Goal: Answer question/provide support: Share knowledge or assist other users

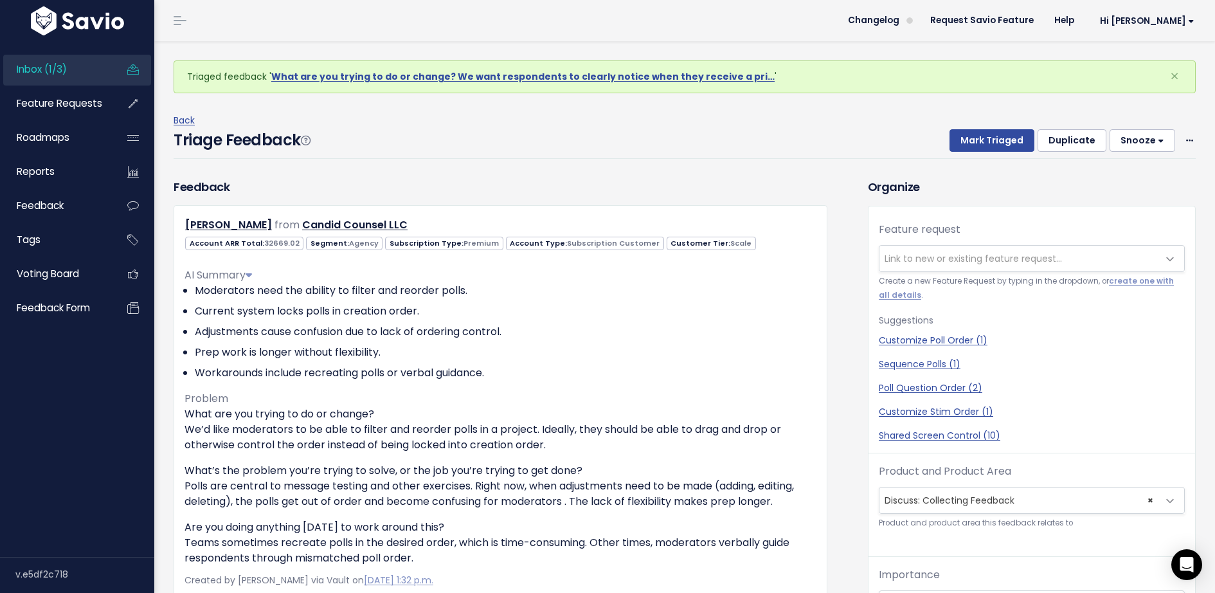
scroll to position [42, 0]
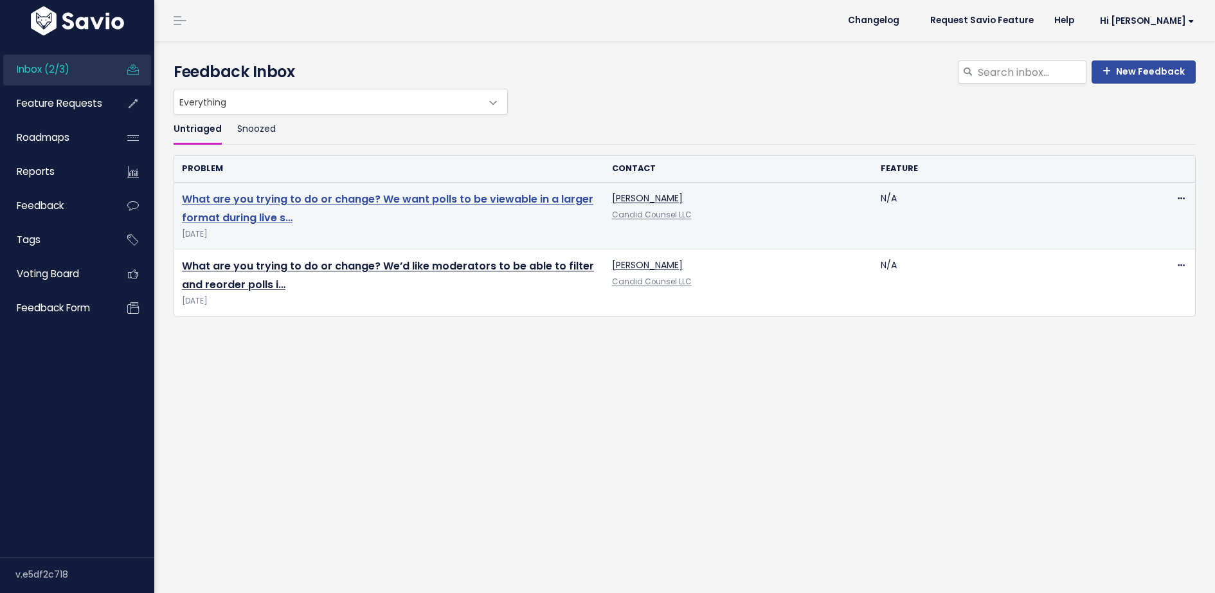
click at [329, 194] on link "What are you trying to do or change? We want polls to be viewable in a larger f…" at bounding box center [387, 208] width 411 height 33
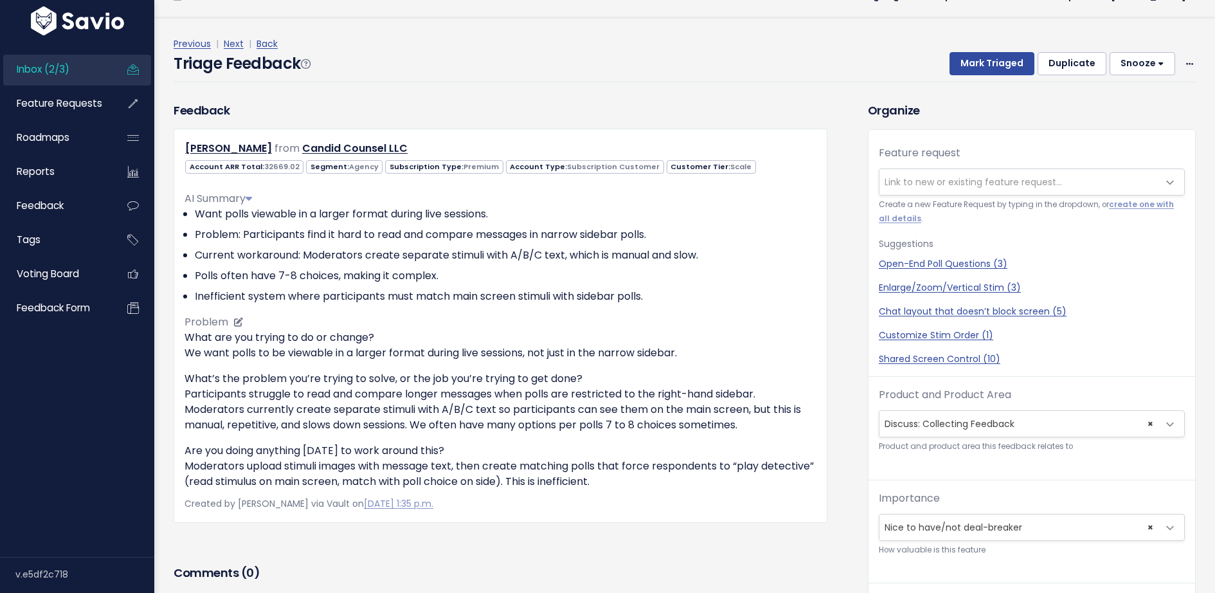
scroll to position [23, 0]
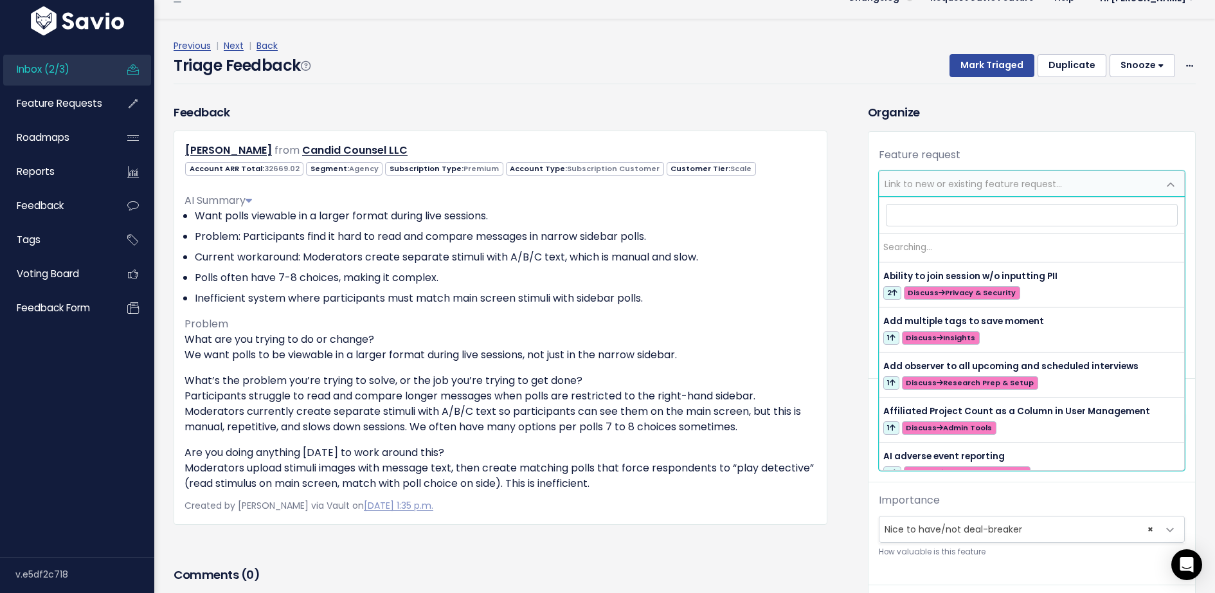
click at [998, 177] on span "Link to new or existing feature request..." at bounding box center [973, 183] width 177 height 13
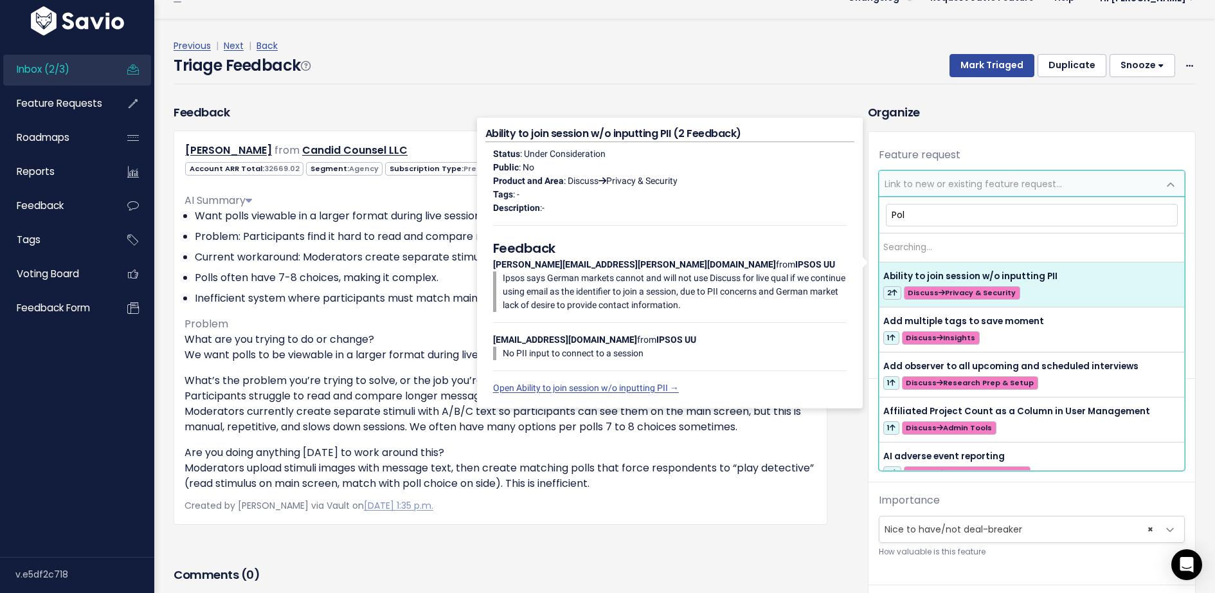
type input "Poll"
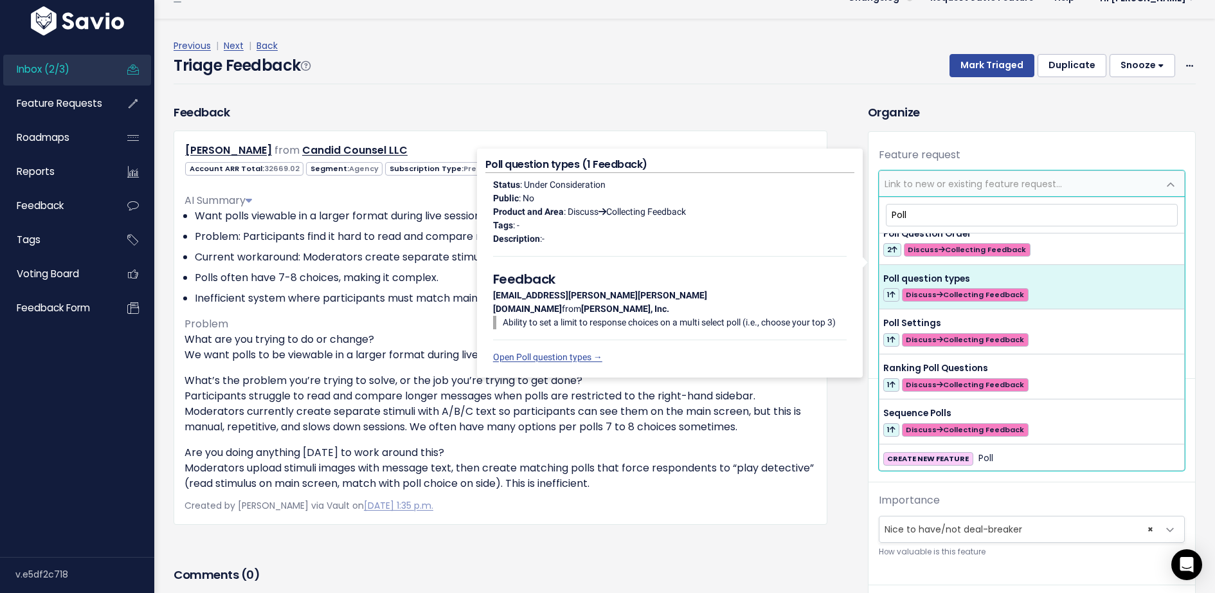
scroll to position [0, 0]
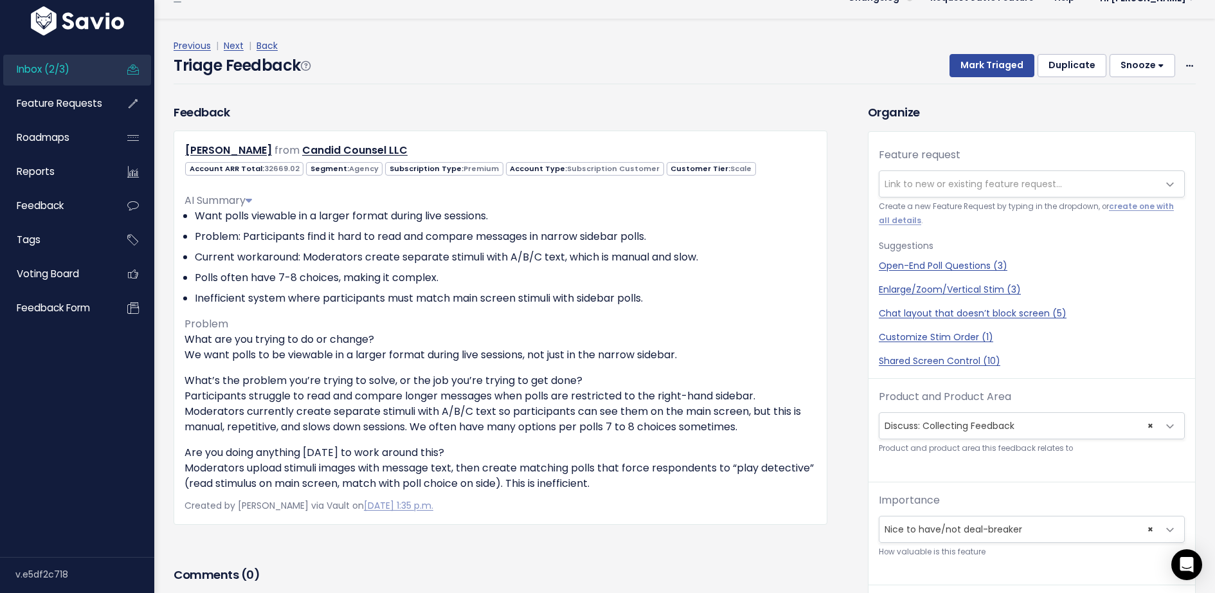
click at [937, 176] on span "Link to new or existing feature request..." at bounding box center [1018, 184] width 279 height 26
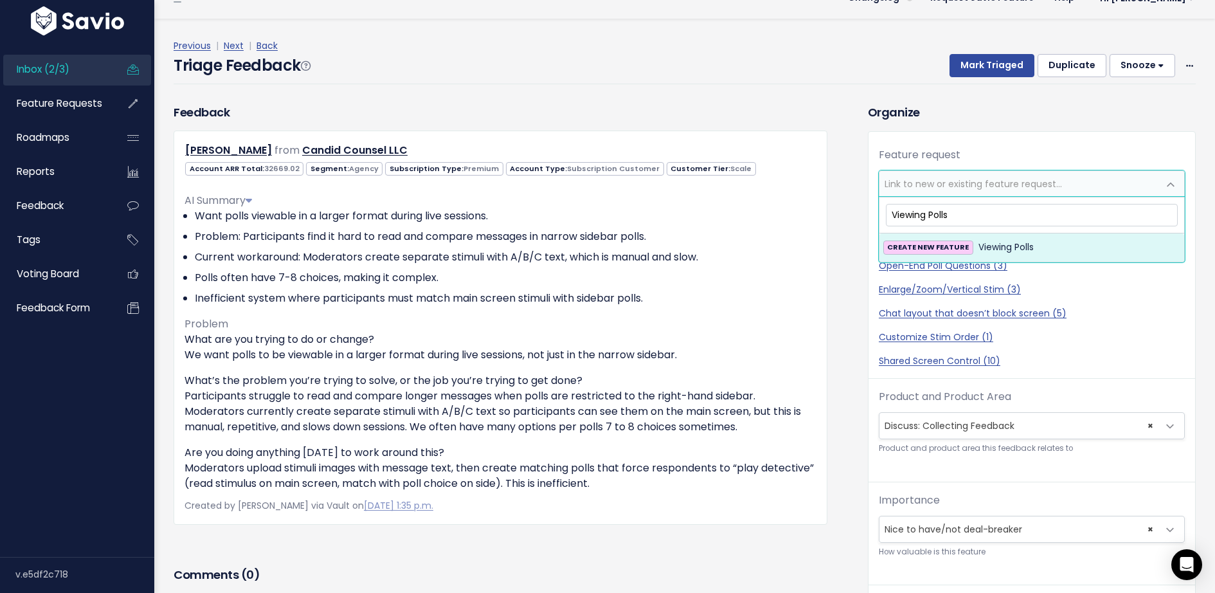
type input "Viewing Polls"
click at [978, 251] on span "Viewing Polls" at bounding box center [1005, 247] width 55 height 15
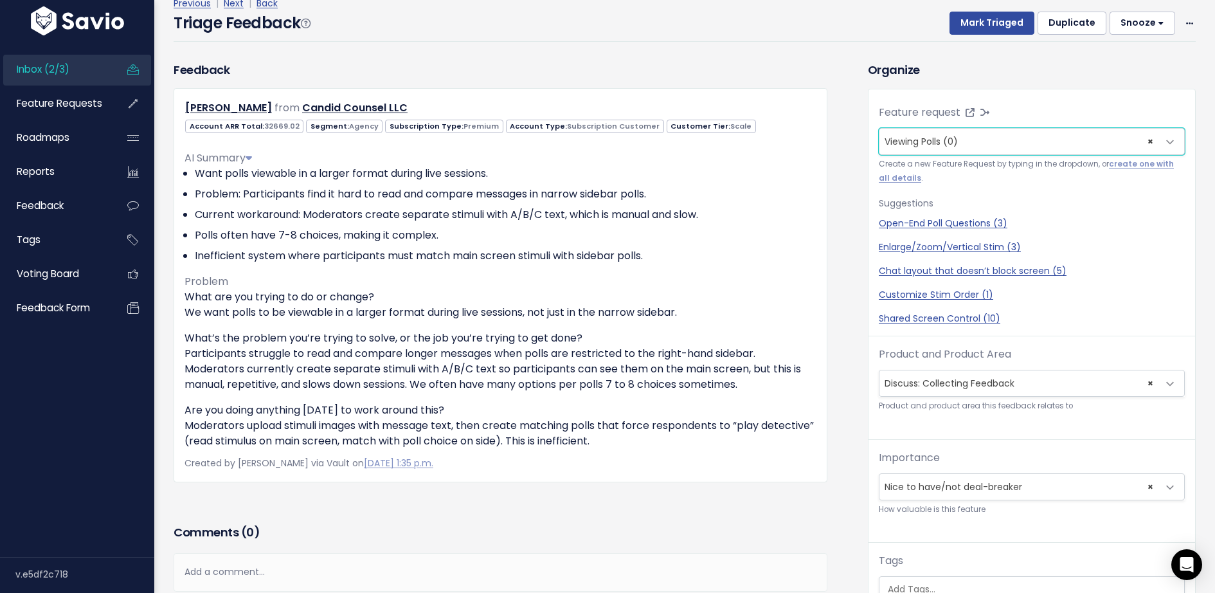
scroll to position [222, 0]
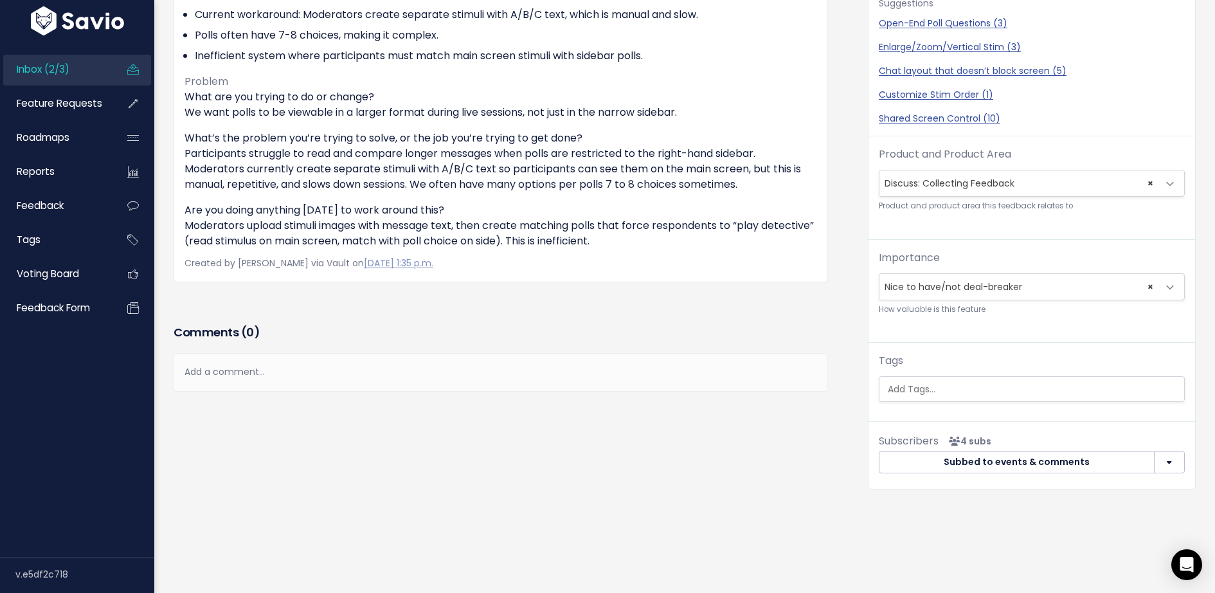
click at [931, 377] on ul at bounding box center [1031, 389] width 305 height 24
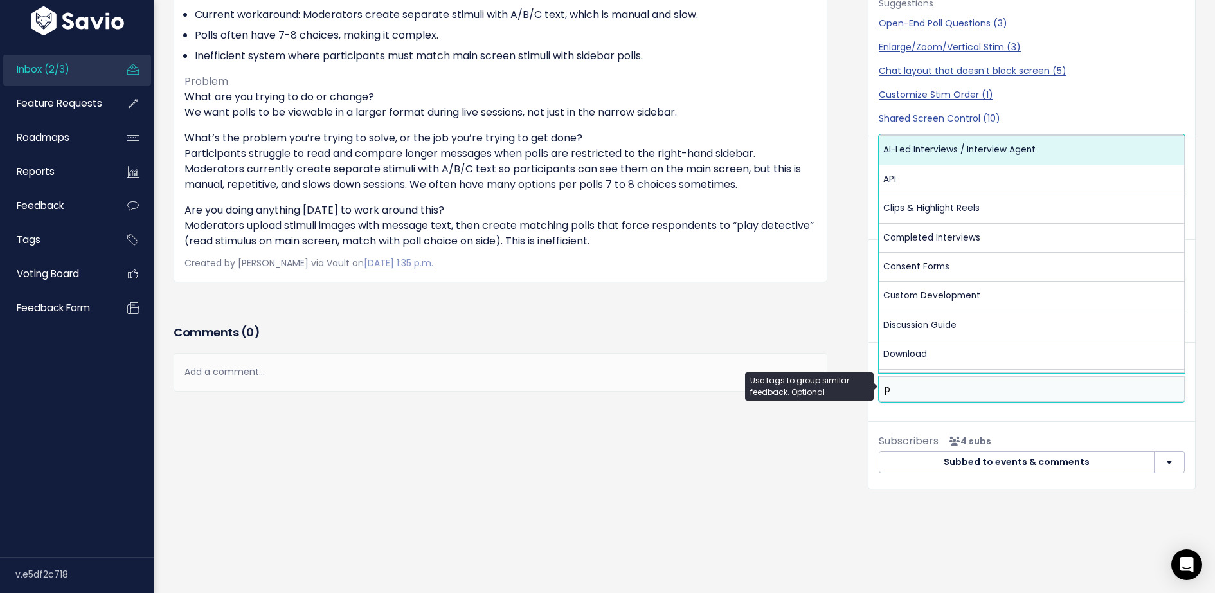
scroll to position [0, 0]
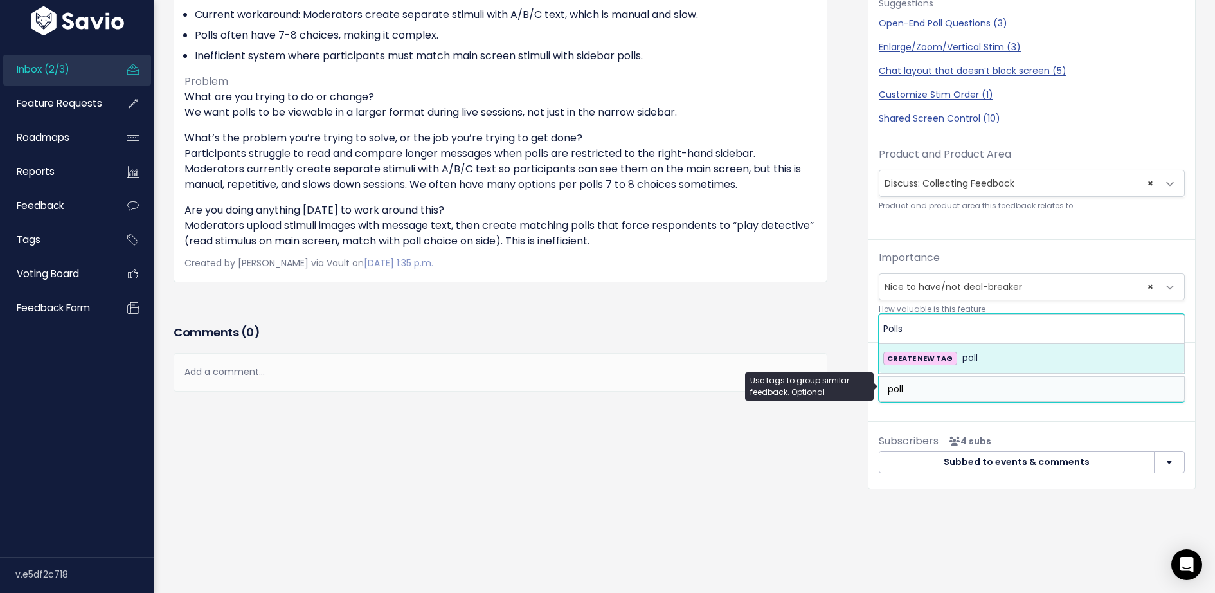
type input "poll"
click at [935, 359] on strong "CREATE NEW TAG" at bounding box center [920, 358] width 66 height 10
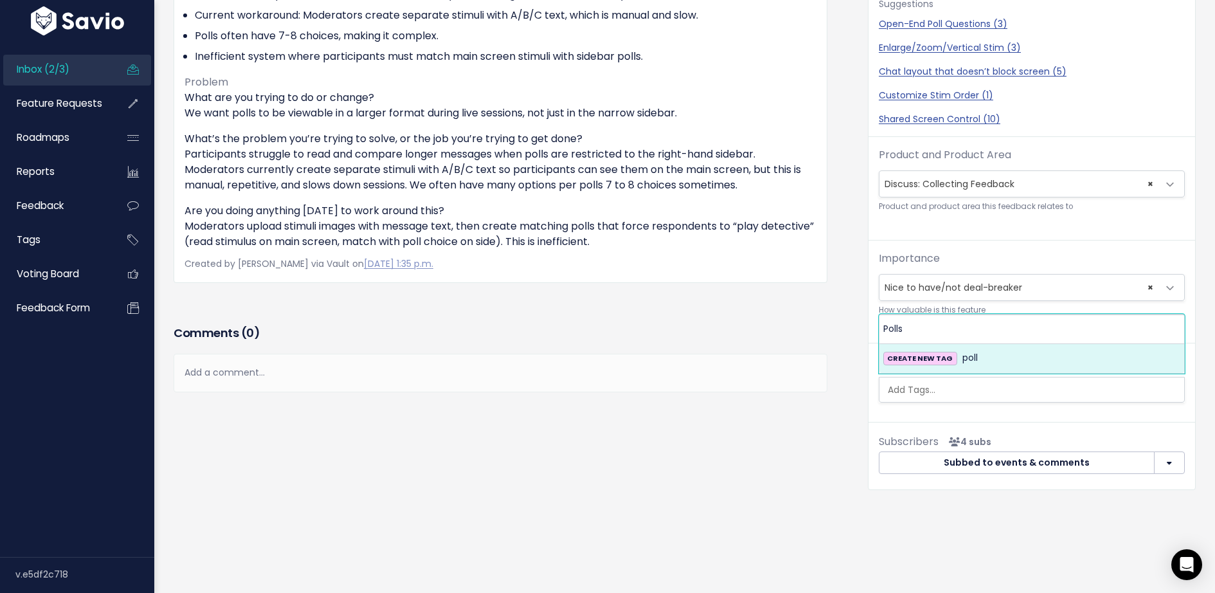
scroll to position [223, 0]
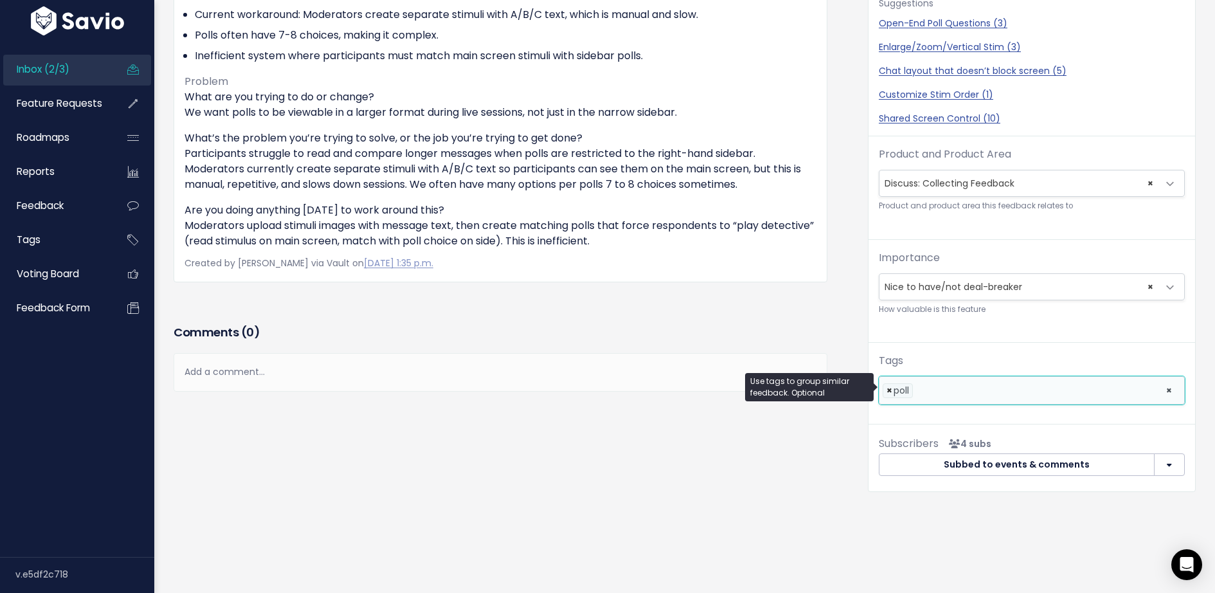
click at [889, 387] on span "×" at bounding box center [890, 391] width 6 height 14
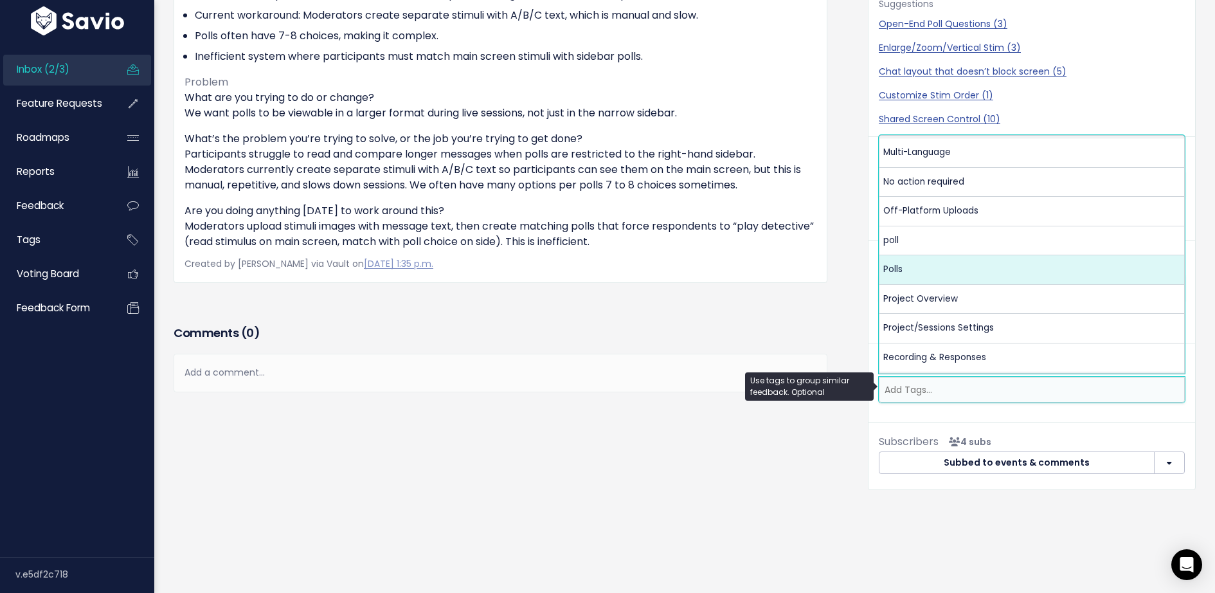
scroll to position [0, 0]
select select "13483"
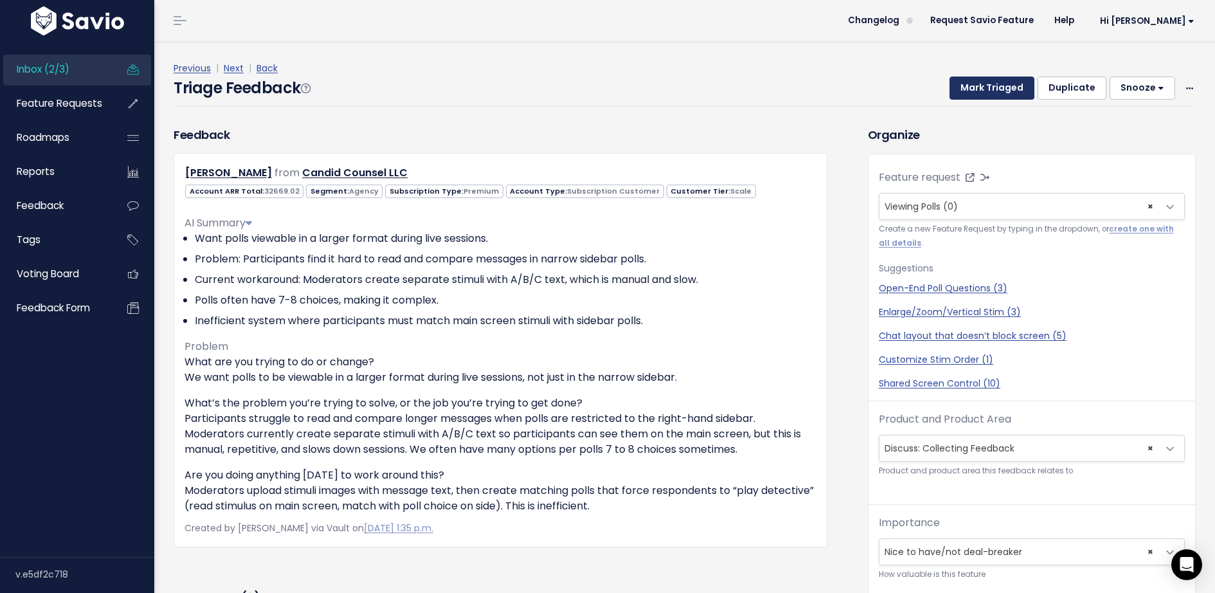
click at [986, 82] on button "Mark Triaged" at bounding box center [992, 88] width 85 height 23
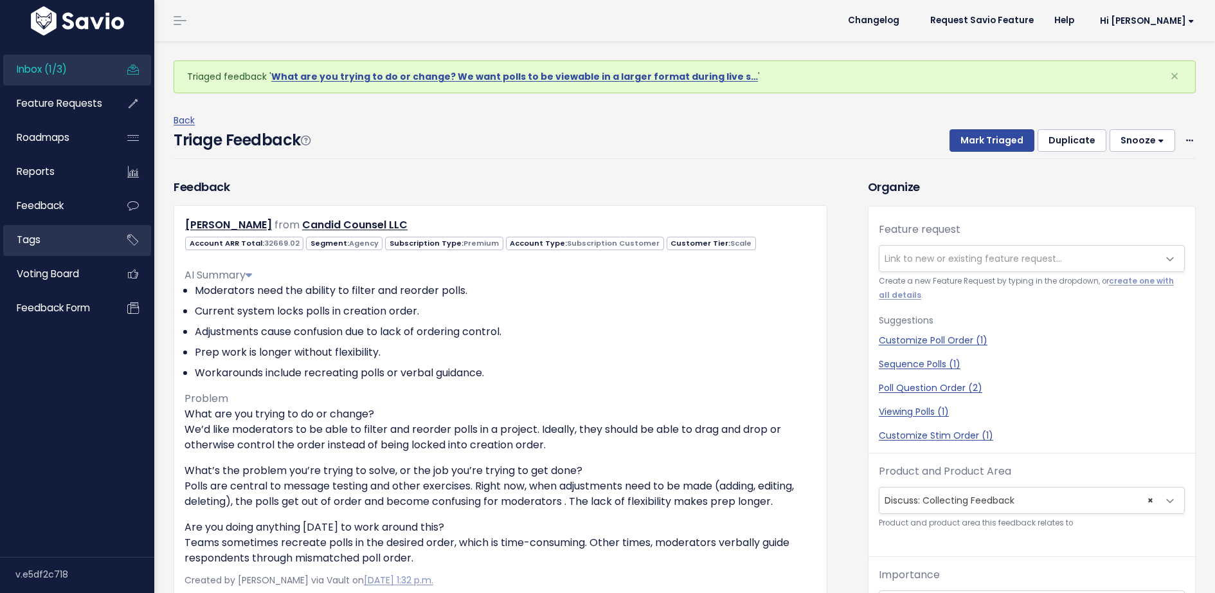
click at [54, 246] on link "Tags" at bounding box center [55, 240] width 104 height 30
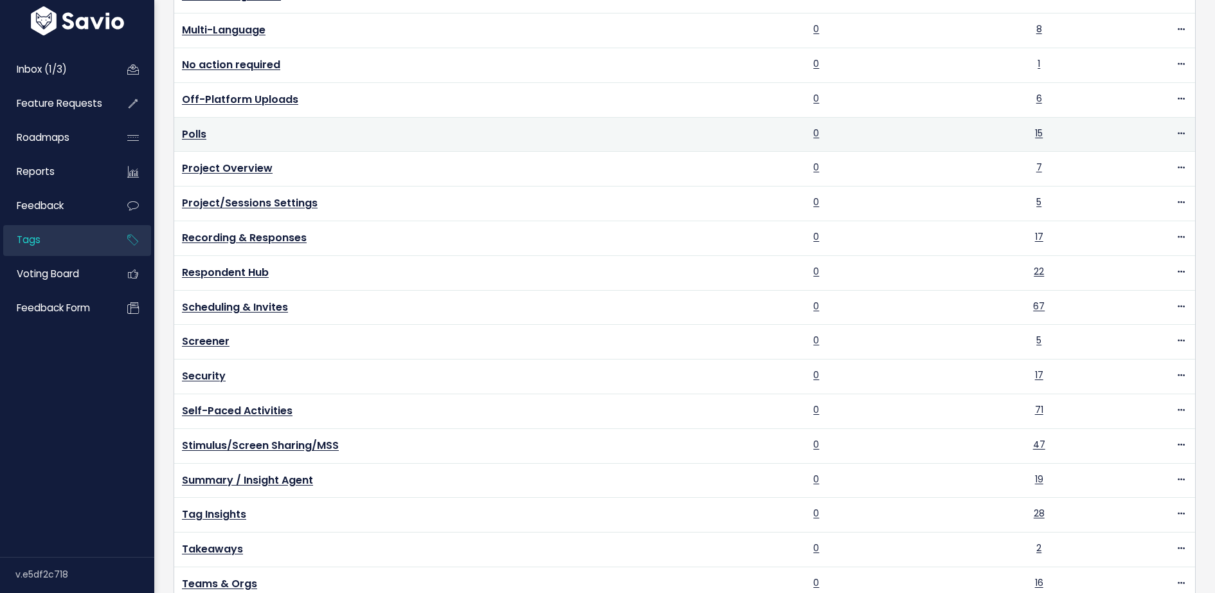
scroll to position [618, 0]
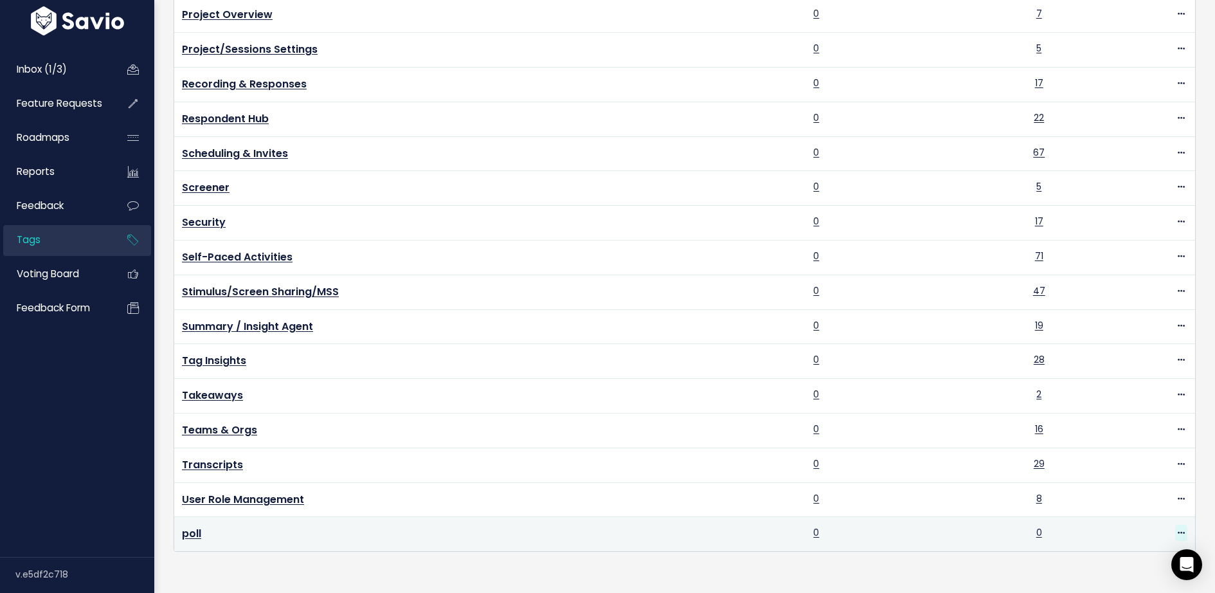
click at [1176, 525] on span at bounding box center [1181, 533] width 12 height 16
click at [1138, 497] on link "Delete" at bounding box center [1154, 496] width 93 height 25
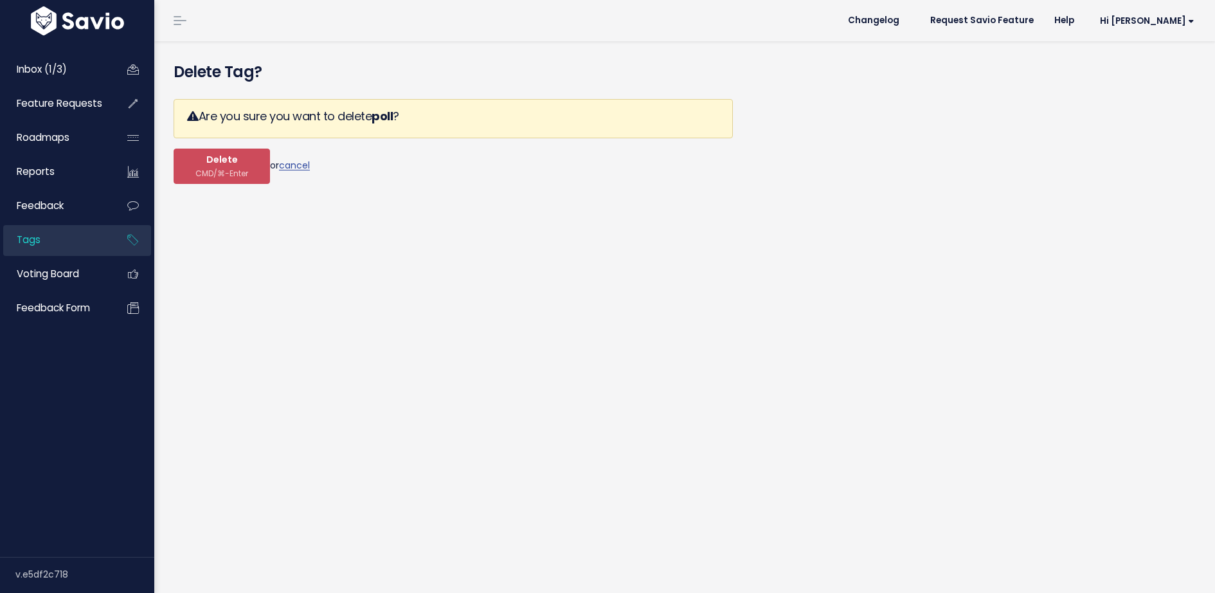
click at [241, 185] on div "Are you sure you want to delete poll ? Delete CMD/⌘-Enter or cancel" at bounding box center [453, 141] width 559 height 105
click at [239, 171] on span "CMD/⌘-Enter" at bounding box center [221, 173] width 53 height 10
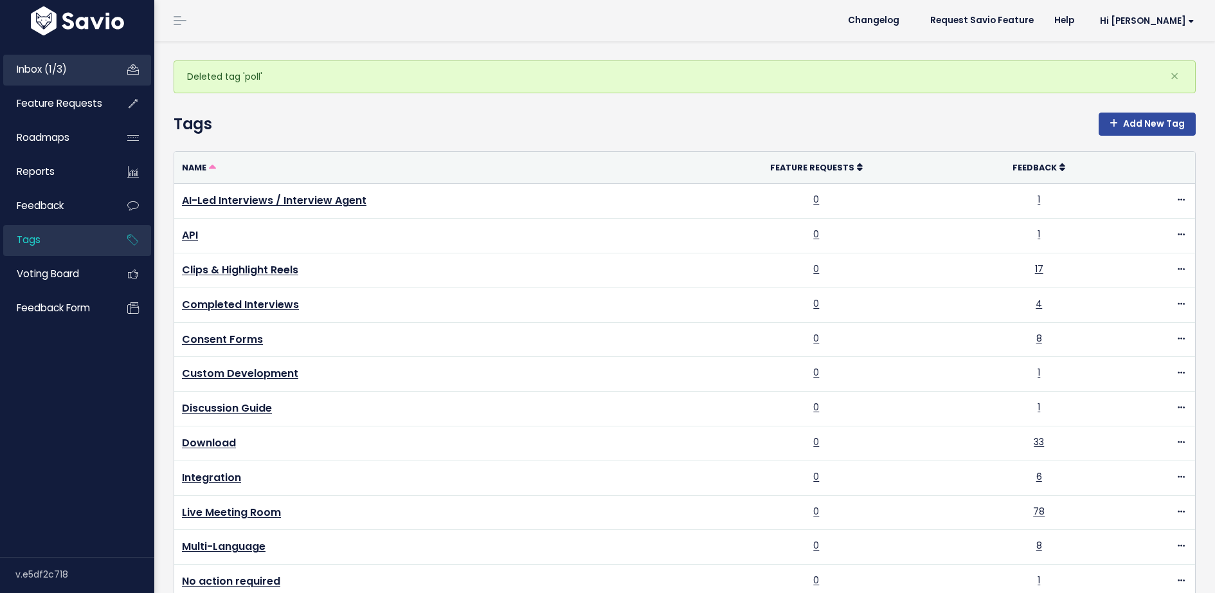
click at [59, 71] on span "Inbox (1/3)" at bounding box center [42, 69] width 50 height 14
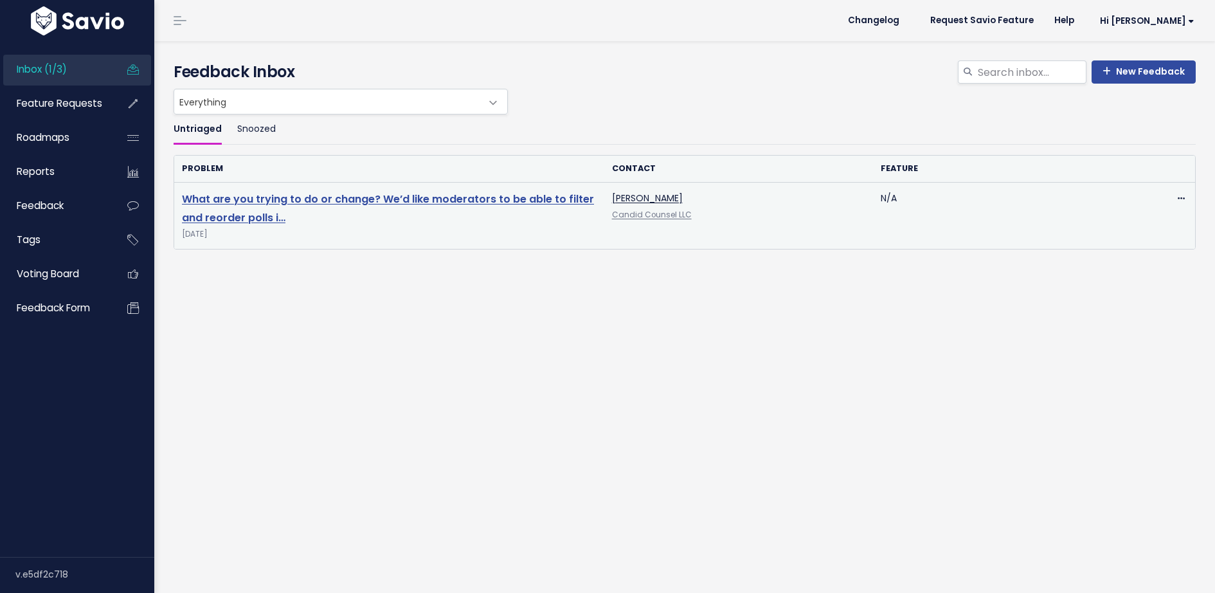
click at [283, 201] on link "What are you trying to do or change? We’d like moderators to be able to filter …" at bounding box center [388, 208] width 412 height 33
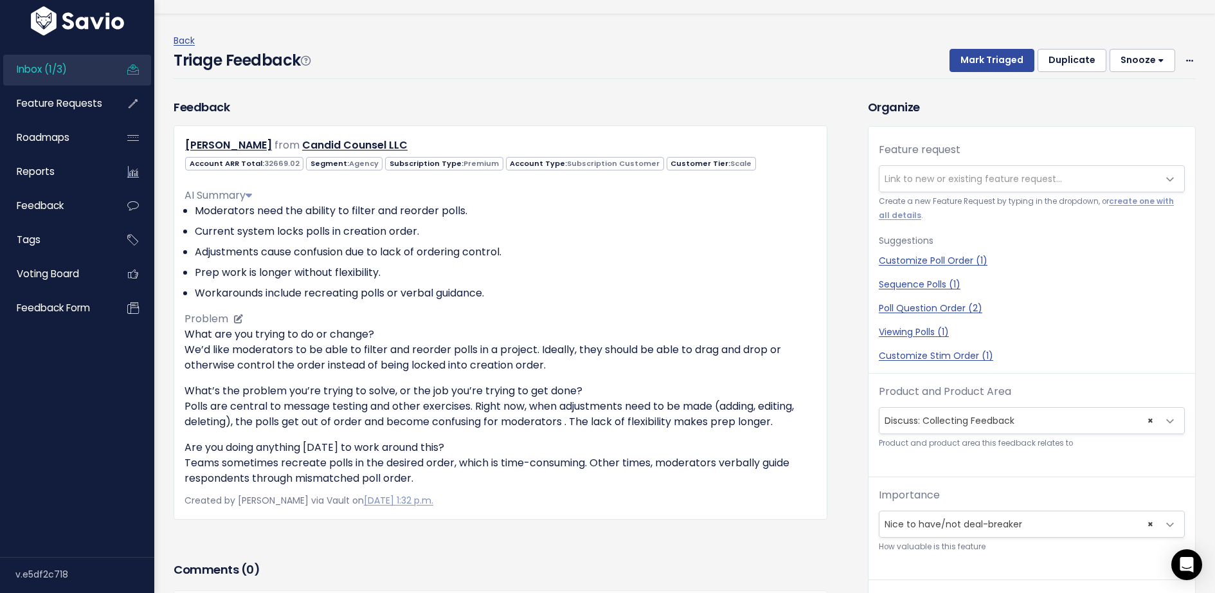
scroll to position [29, 0]
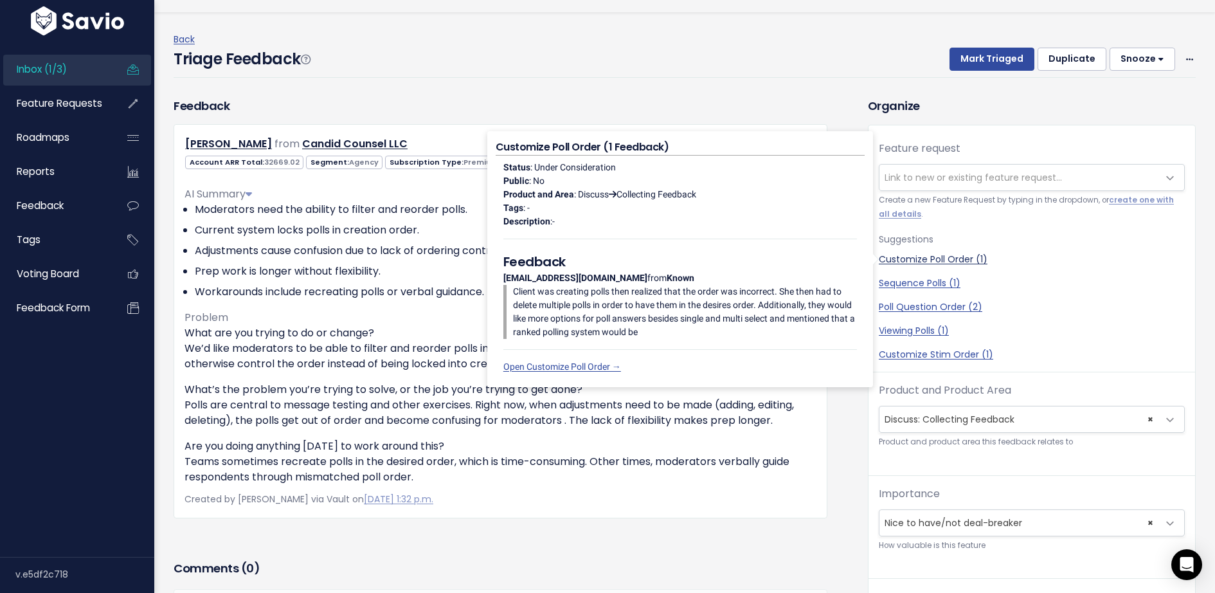
click at [935, 260] on link "Customize Poll Order (1)" at bounding box center [1032, 260] width 306 height 14
select select "58983"
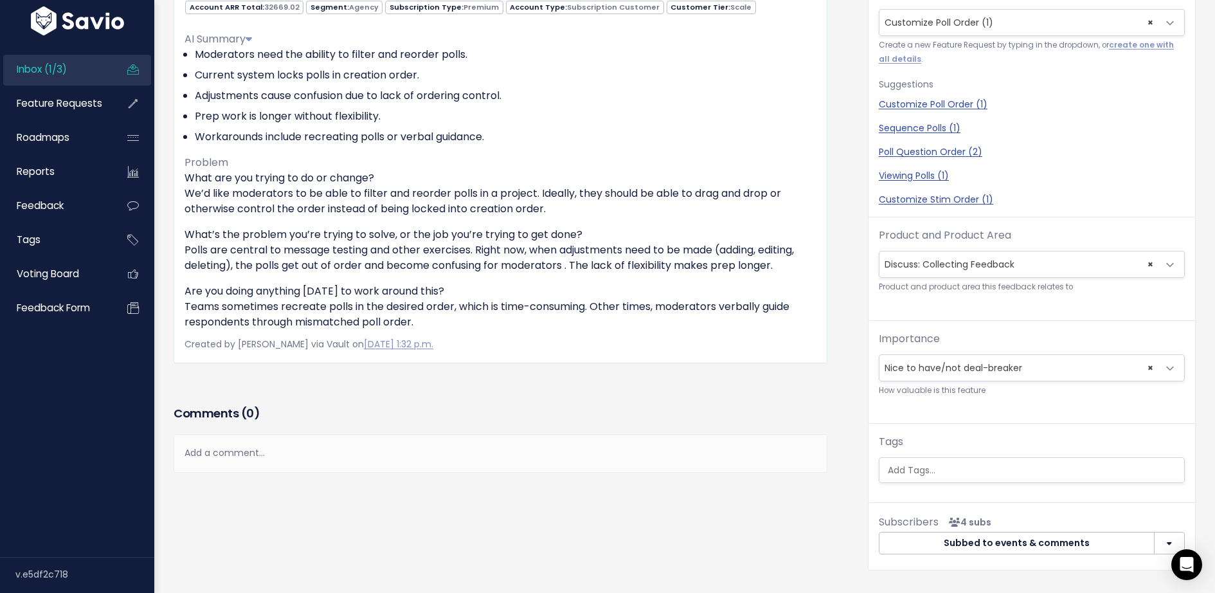
scroll to position [222, 0]
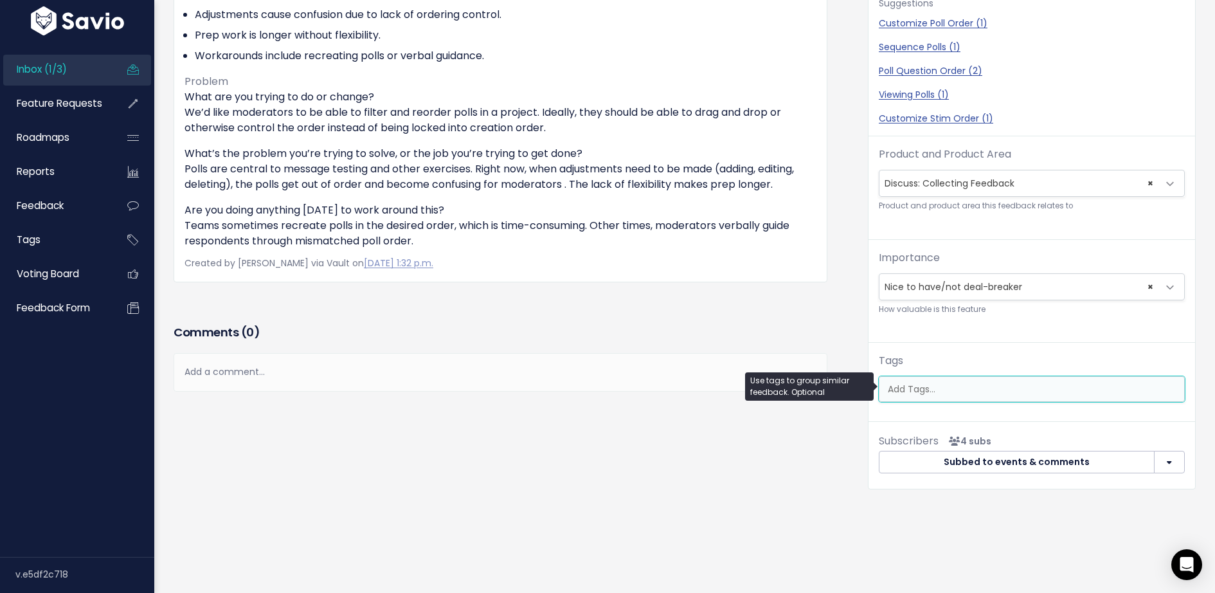
click at [920, 384] on input "search" at bounding box center [1040, 390] width 314 height 14
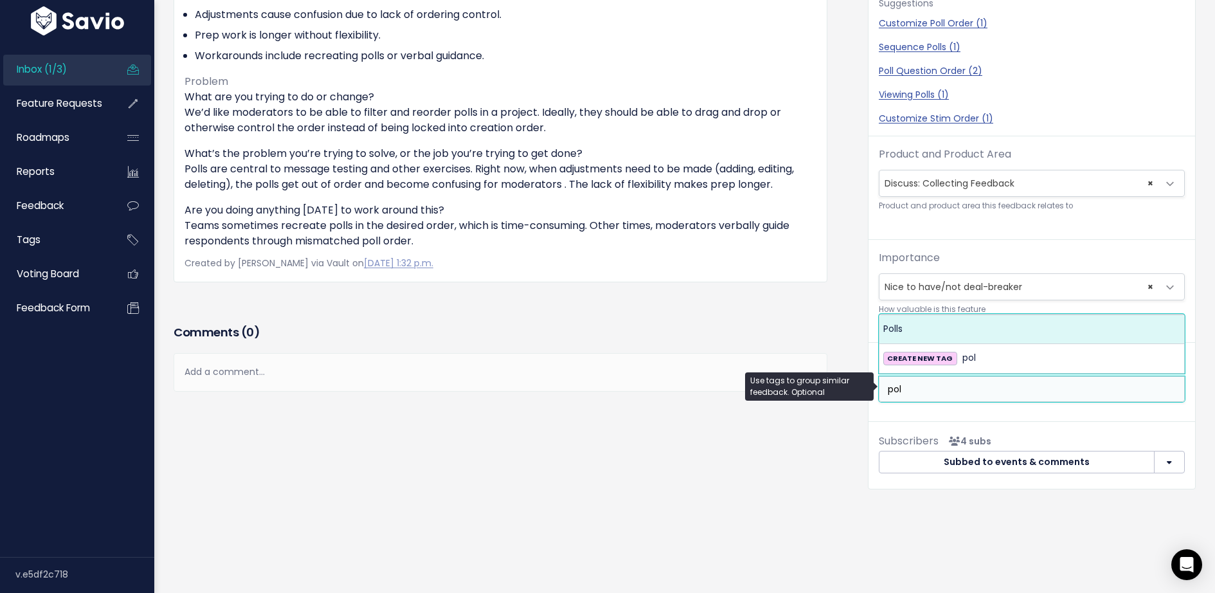
type input "pol"
select select "13483"
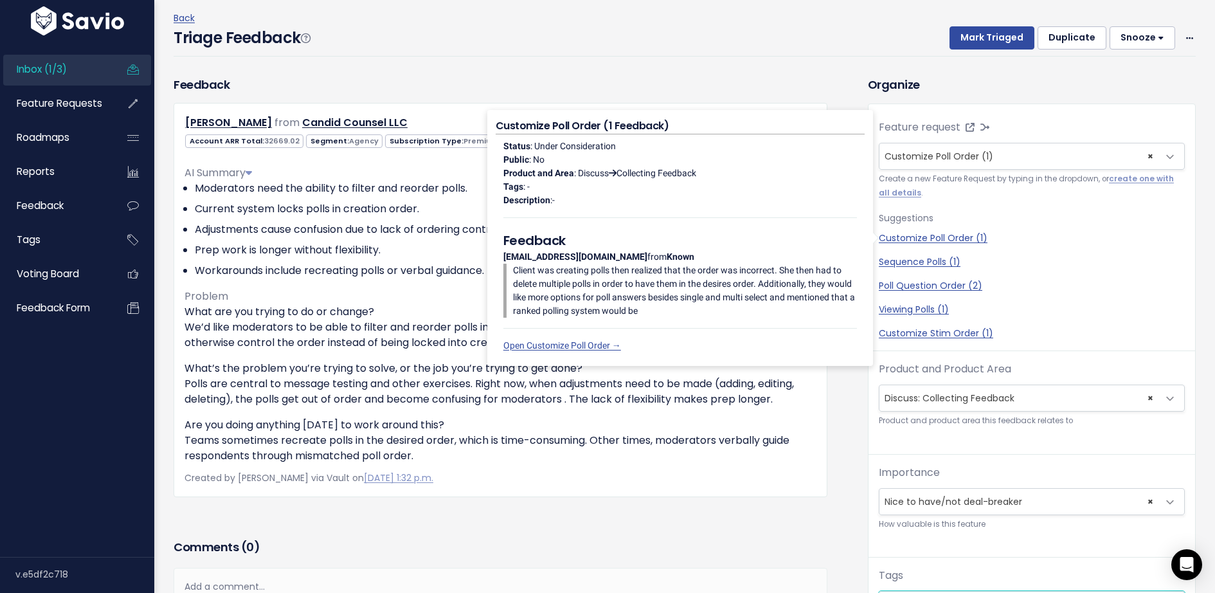
scroll to position [0, 0]
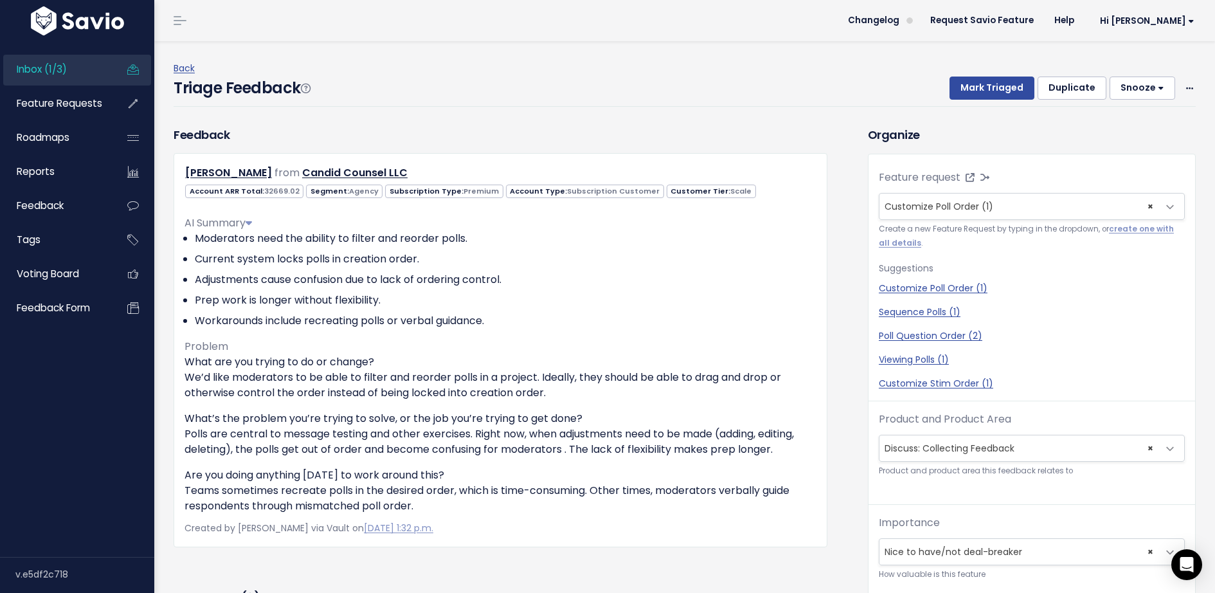
click at [984, 101] on div "Triage Feedback Mark Triaged Duplicate Snooze 1 day 3 days 7 days 14 days Edit …" at bounding box center [685, 92] width 1022 height 30
click at [984, 88] on button "Mark Triaged" at bounding box center [992, 88] width 85 height 23
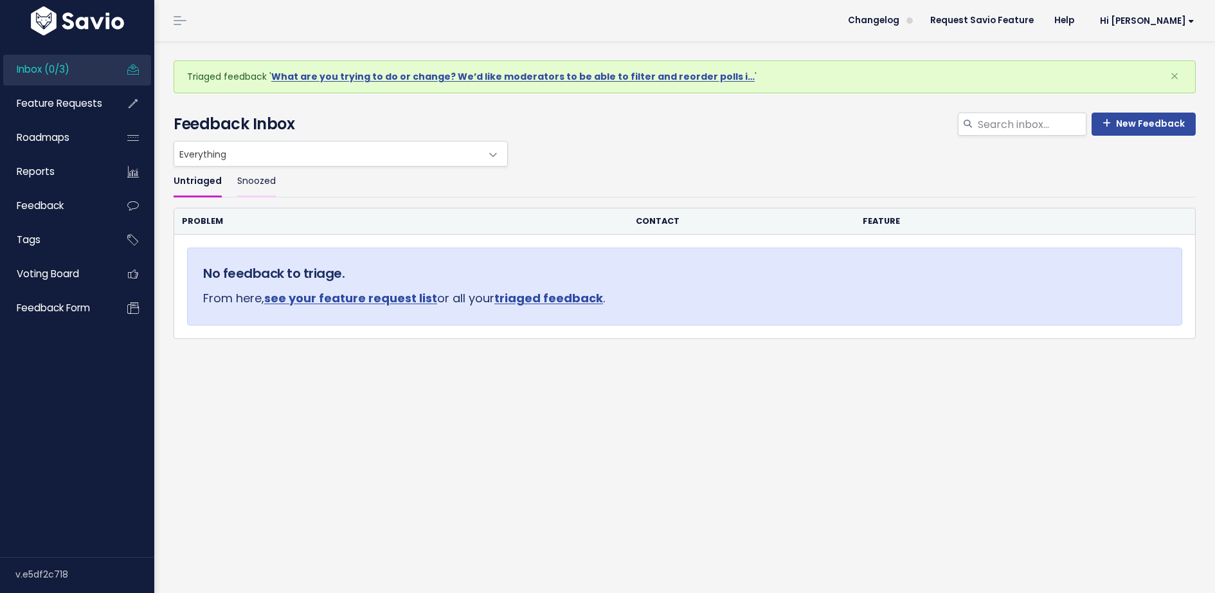
click at [260, 174] on link "Snoozed" at bounding box center [256, 182] width 39 height 30
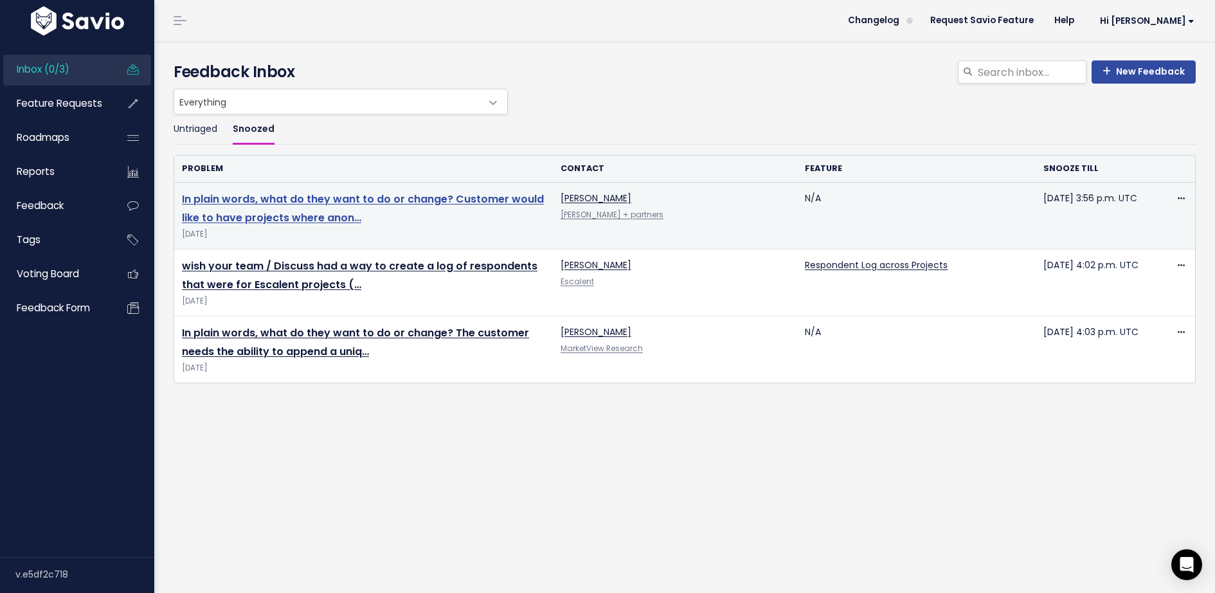
click at [299, 210] on link "In plain words, what do they want to do or change? Customer would like to have …" at bounding box center [363, 208] width 362 height 33
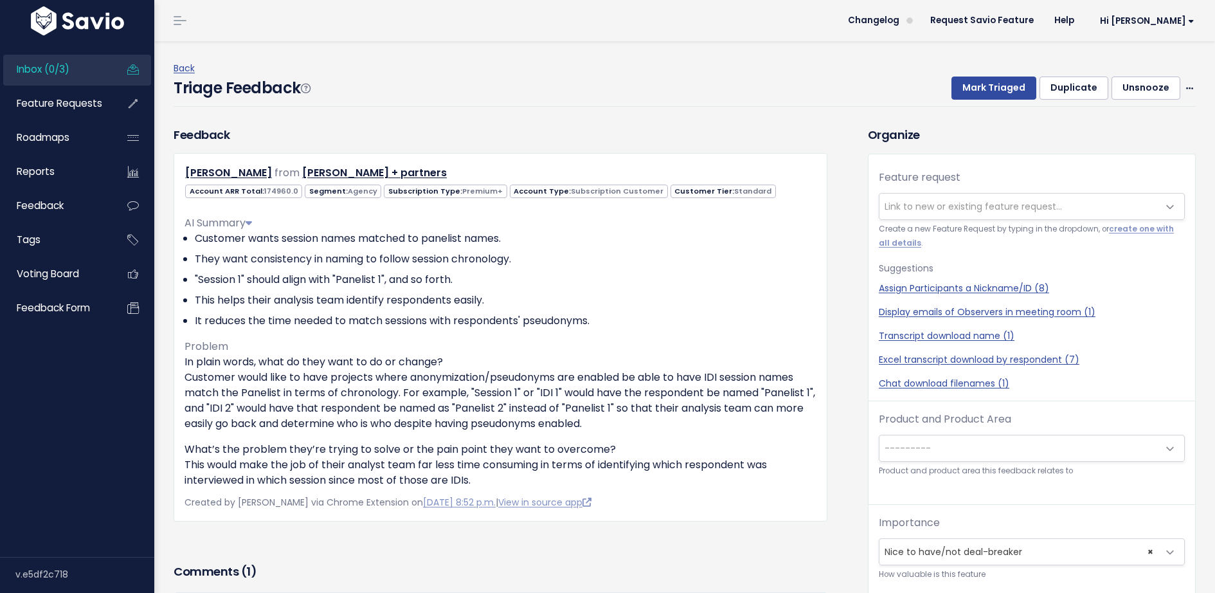
click at [50, 70] on span "Inbox (0/3)" at bounding box center [43, 69] width 53 height 14
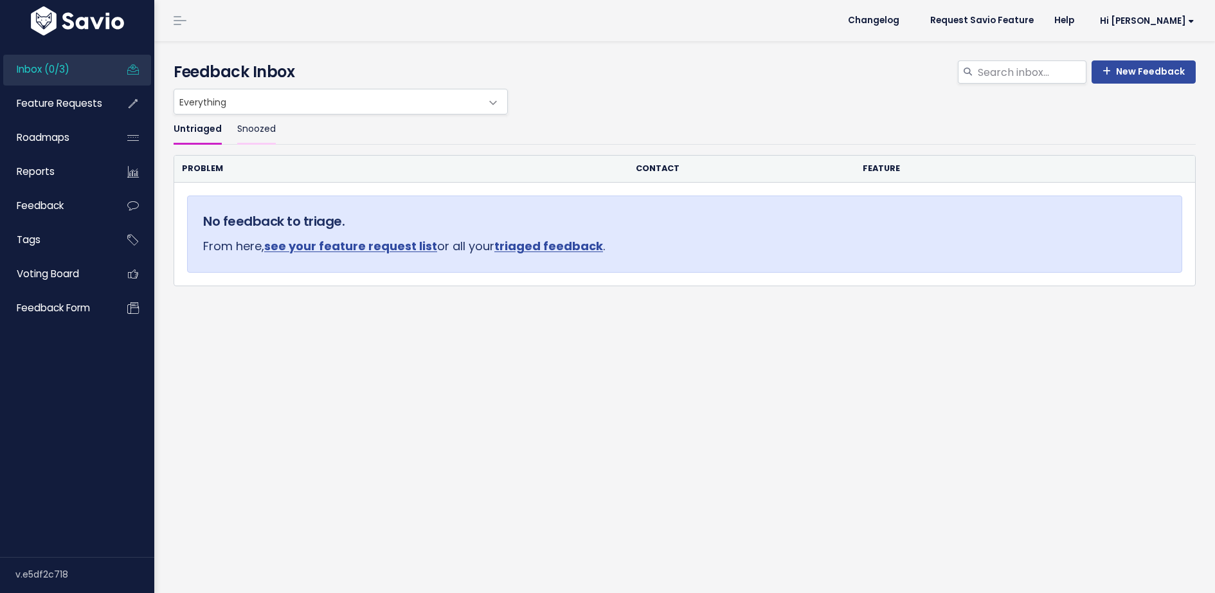
click at [260, 136] on link "Snoozed" at bounding box center [256, 129] width 39 height 30
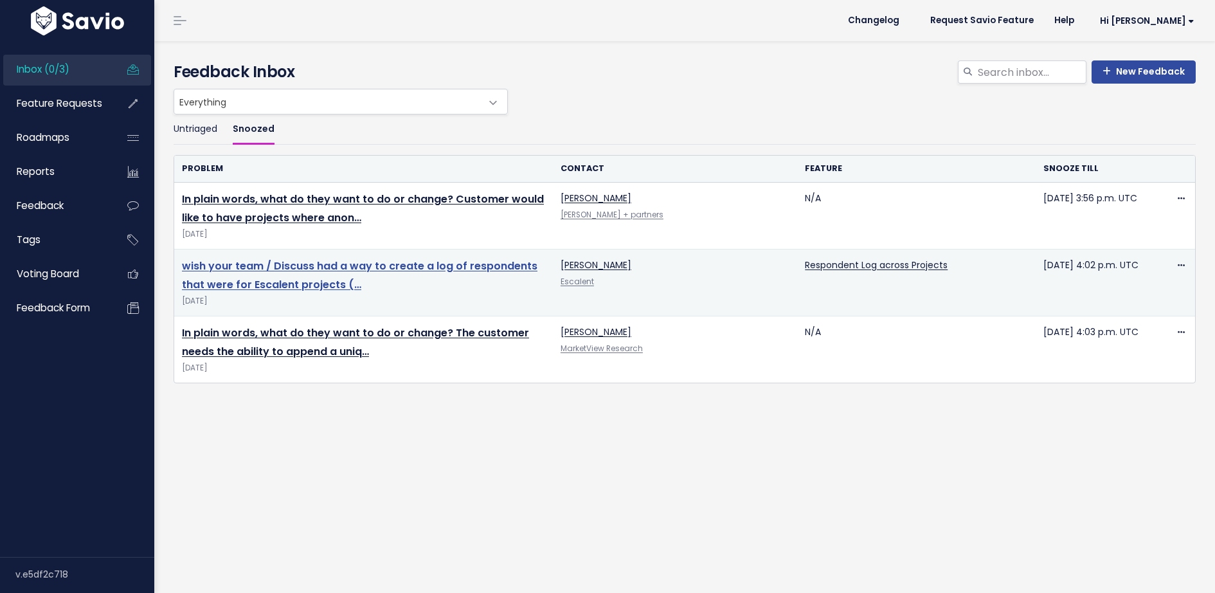
click at [321, 276] on link "wish your team / Discuss had a way to create a log of respondents that were for…" at bounding box center [360, 274] width 356 height 33
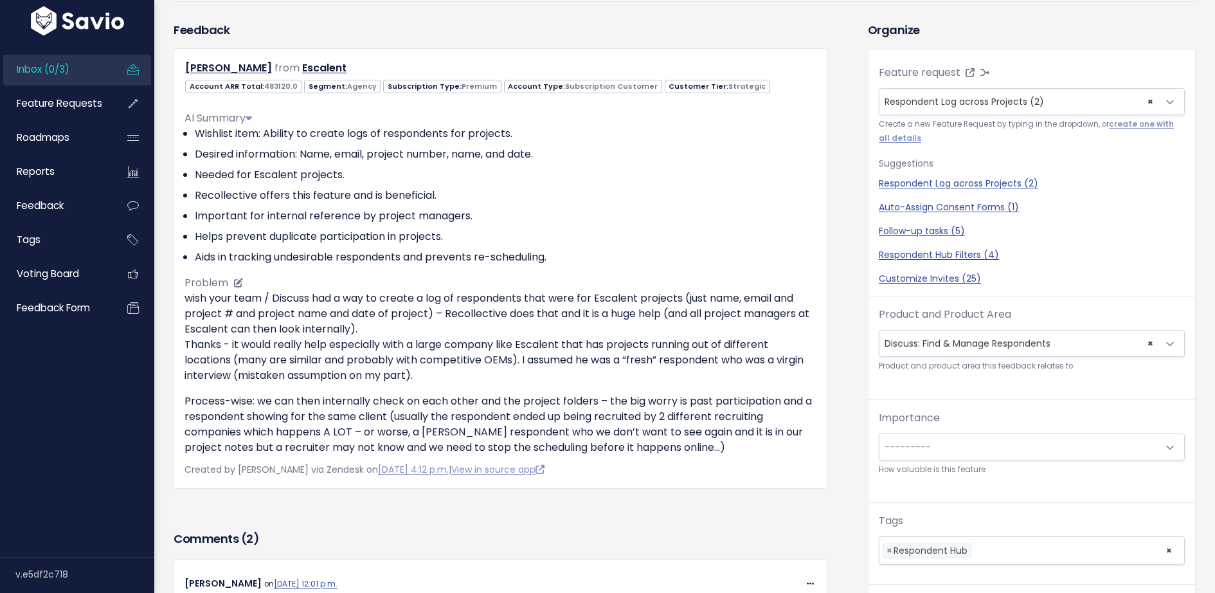
scroll to position [320, 0]
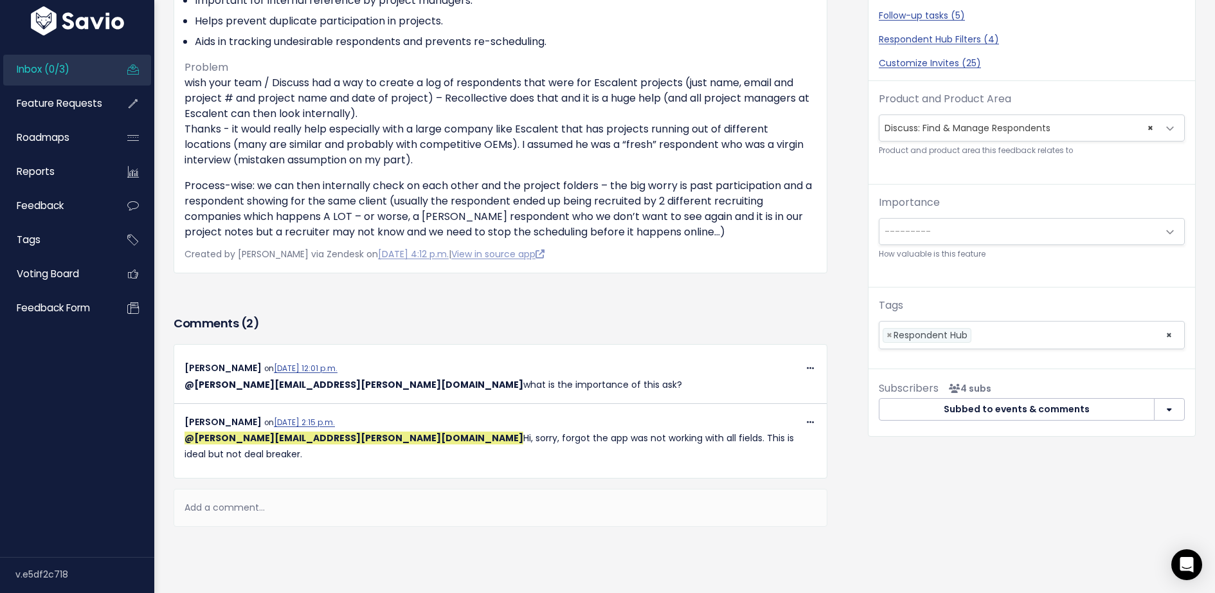
click at [975, 226] on span "---------" at bounding box center [1018, 232] width 279 height 26
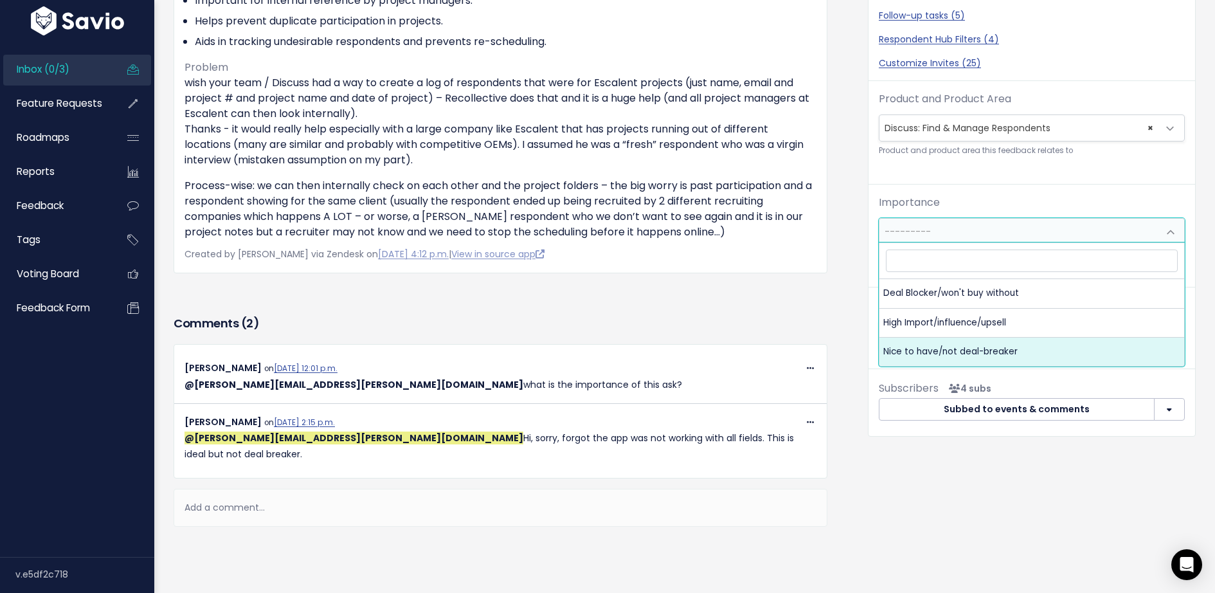
select select "NICE_TO_HAVE"
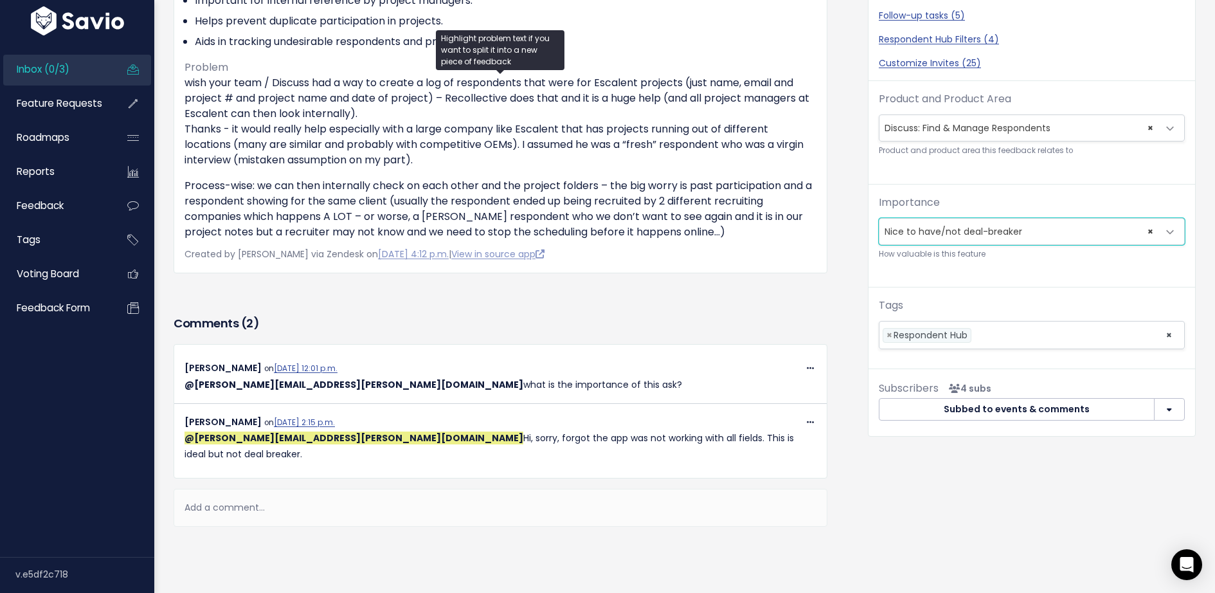
scroll to position [0, 0]
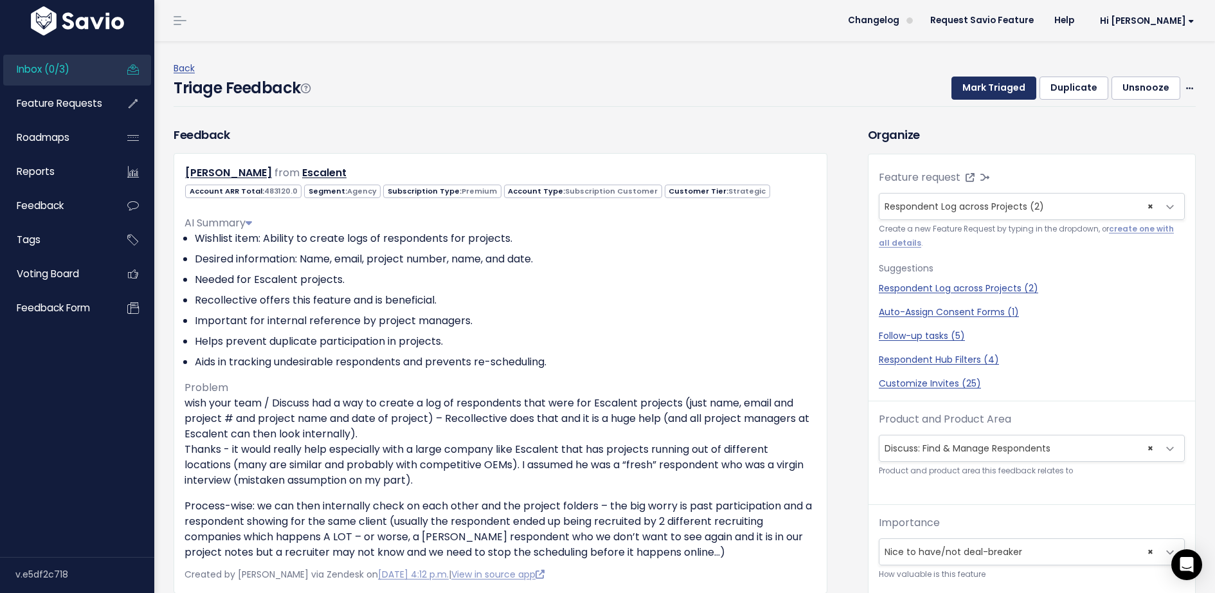
click at [1002, 90] on button "Mark Triaged" at bounding box center [993, 88] width 85 height 23
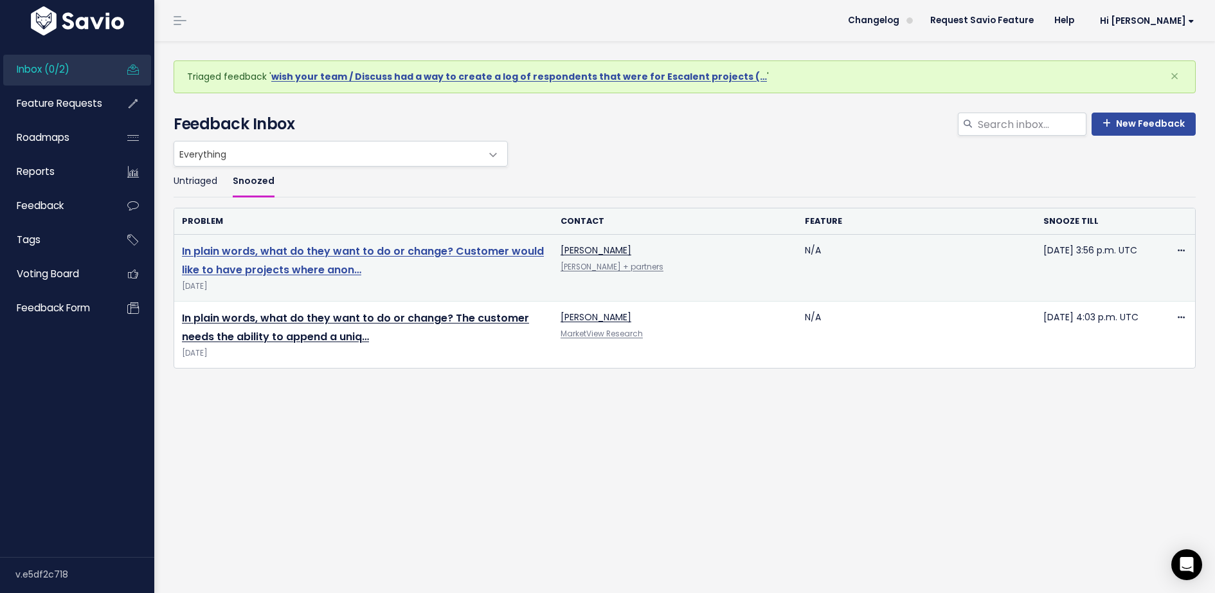
click at [354, 252] on link "In plain words, what do they want to do or change? Customer would like to have …" at bounding box center [363, 260] width 362 height 33
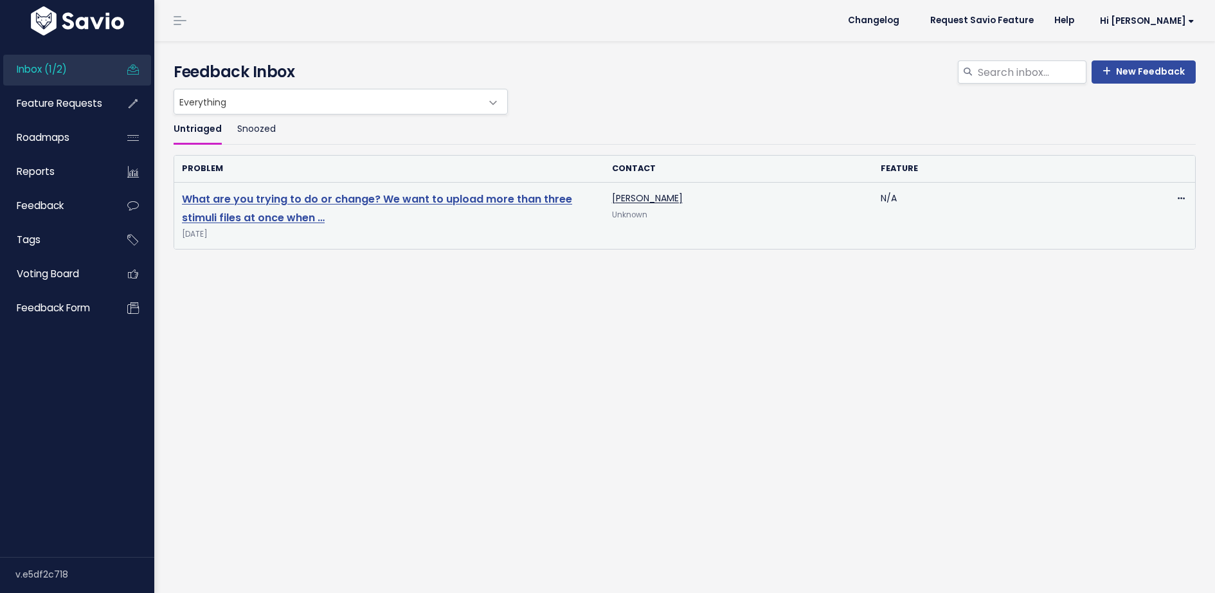
click at [287, 195] on link "What are you trying to do or change? We want to upload more than three stimuli …" at bounding box center [377, 208] width 390 height 33
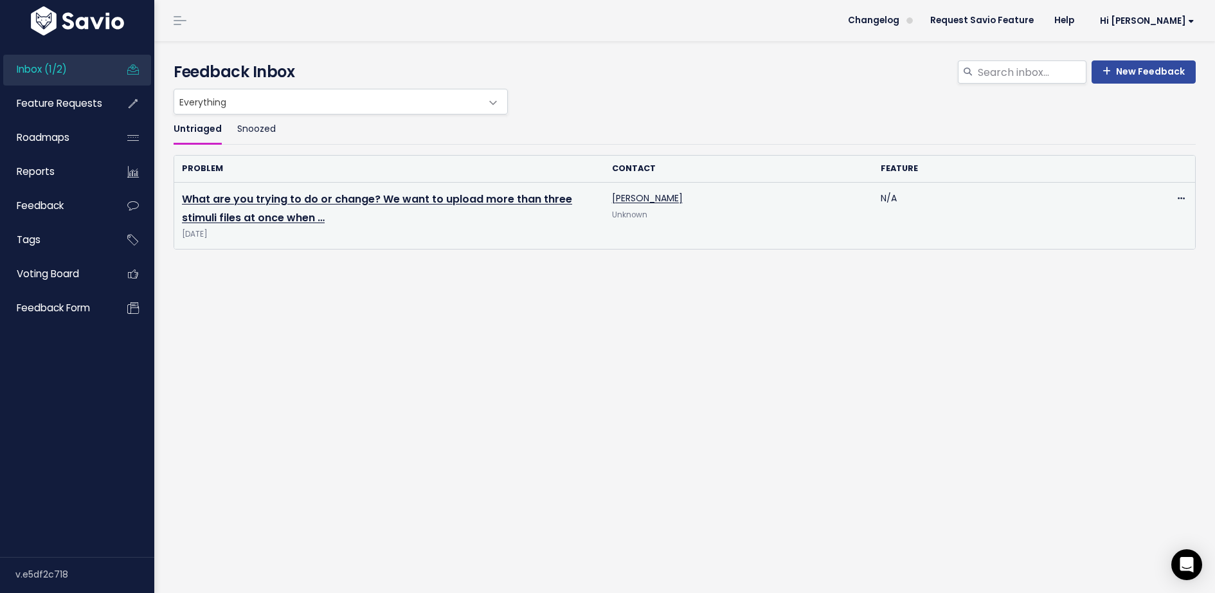
click at [311, 206] on td "What are you trying to do or change? We want to upload more than three stimuli …" at bounding box center [389, 216] width 430 height 67
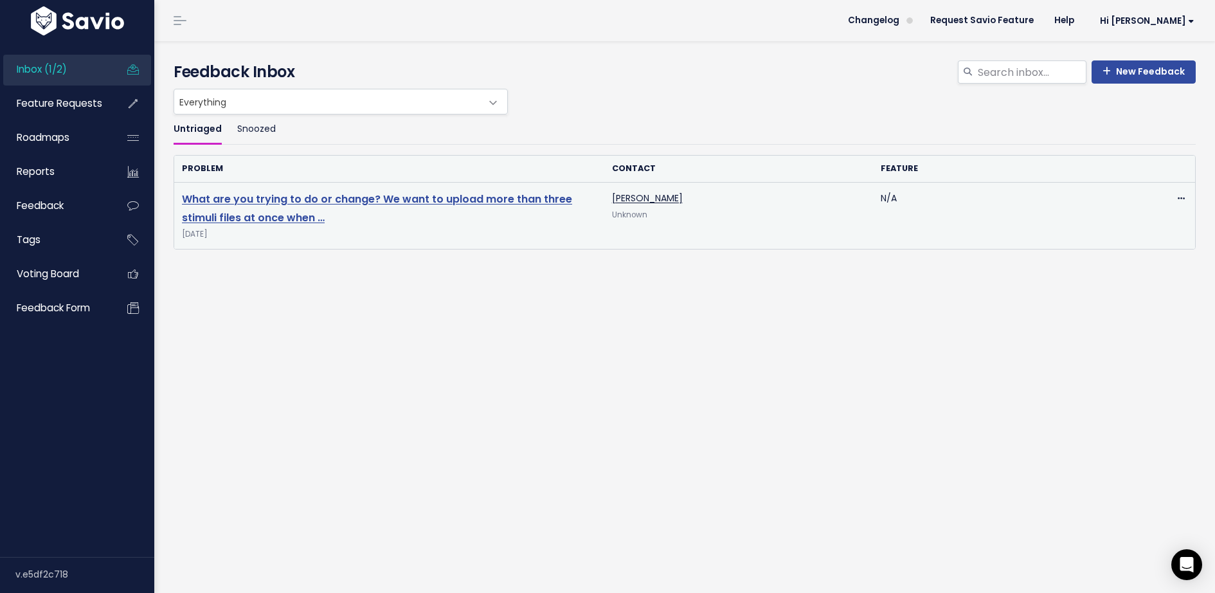
click at [312, 196] on link "What are you trying to do or change? We want to upload more than three stimuli …" at bounding box center [377, 208] width 390 height 33
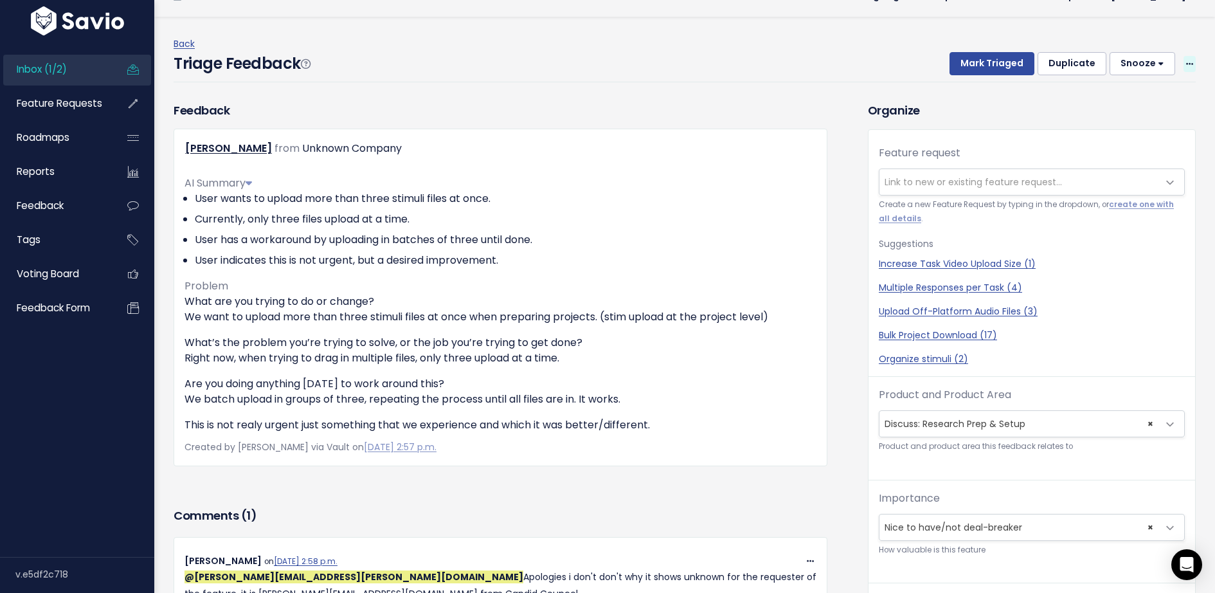
click at [1189, 60] on icon at bounding box center [1189, 64] width 7 height 8
click at [1137, 95] on link "Edit" at bounding box center [1138, 99] width 93 height 25
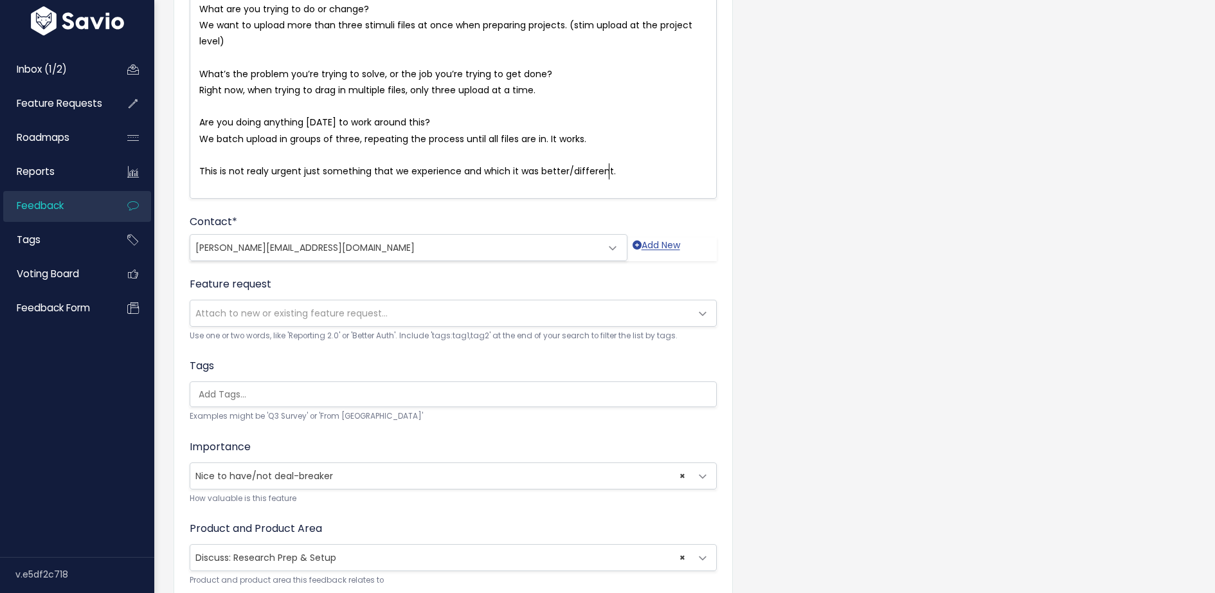
scroll to position [211, 0]
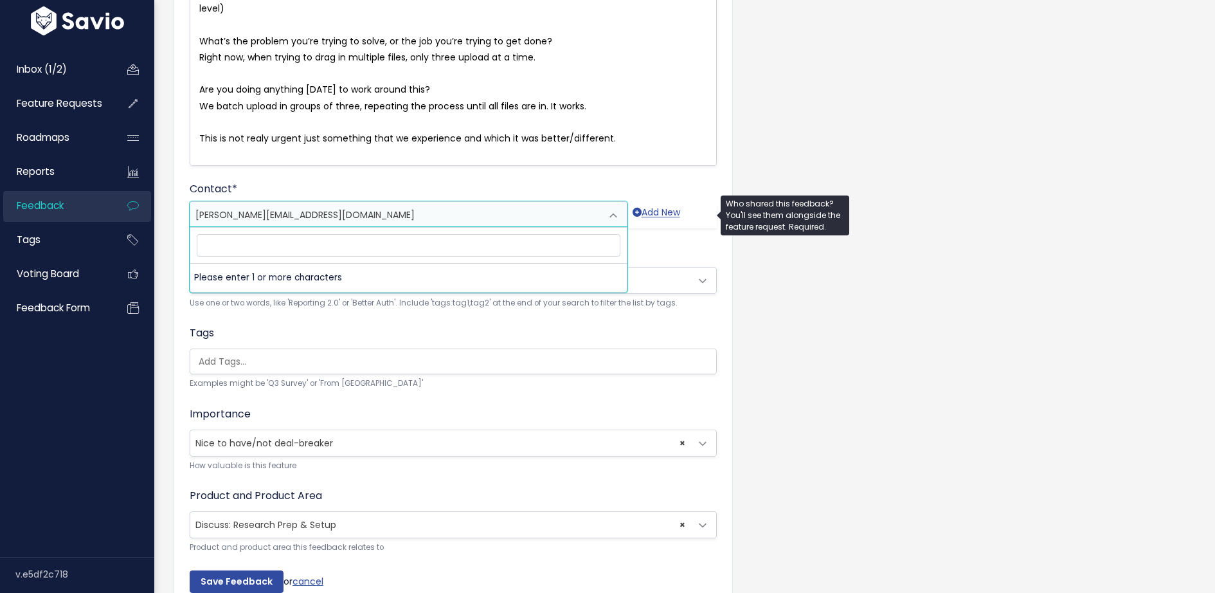
click at [332, 215] on span "[PERSON_NAME][EMAIL_ADDRESS][DOMAIN_NAME]" at bounding box center [304, 214] width 219 height 13
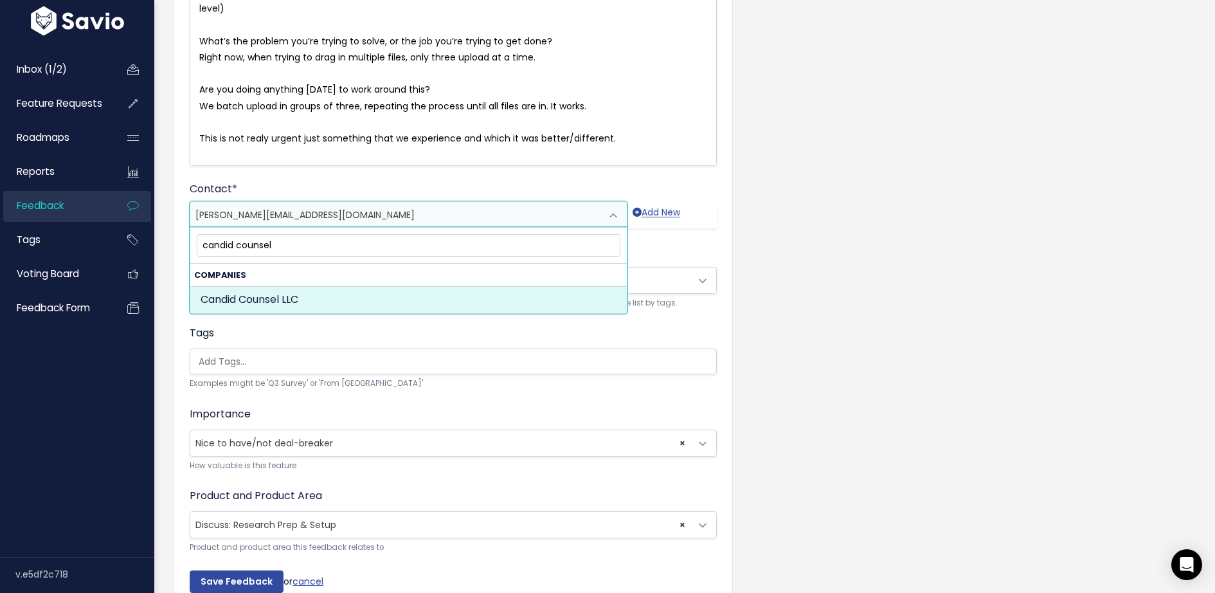
type input "candid counsel"
select select "COMPANY-16163623"
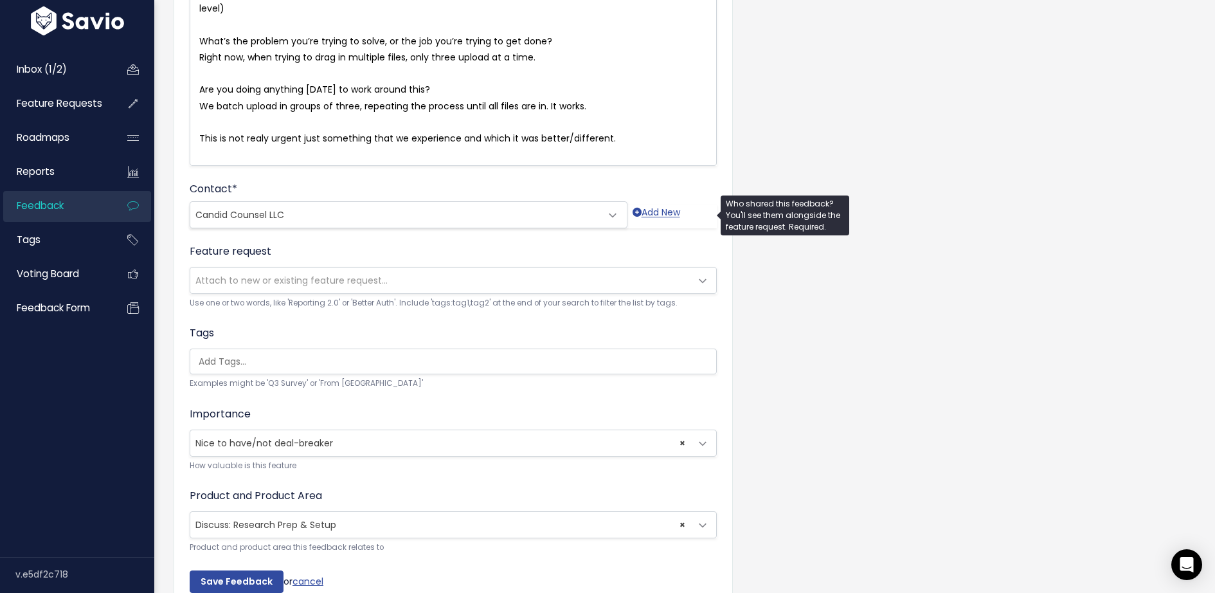
click at [312, 209] on span "Candid Counsel LLC" at bounding box center [395, 215] width 411 height 26
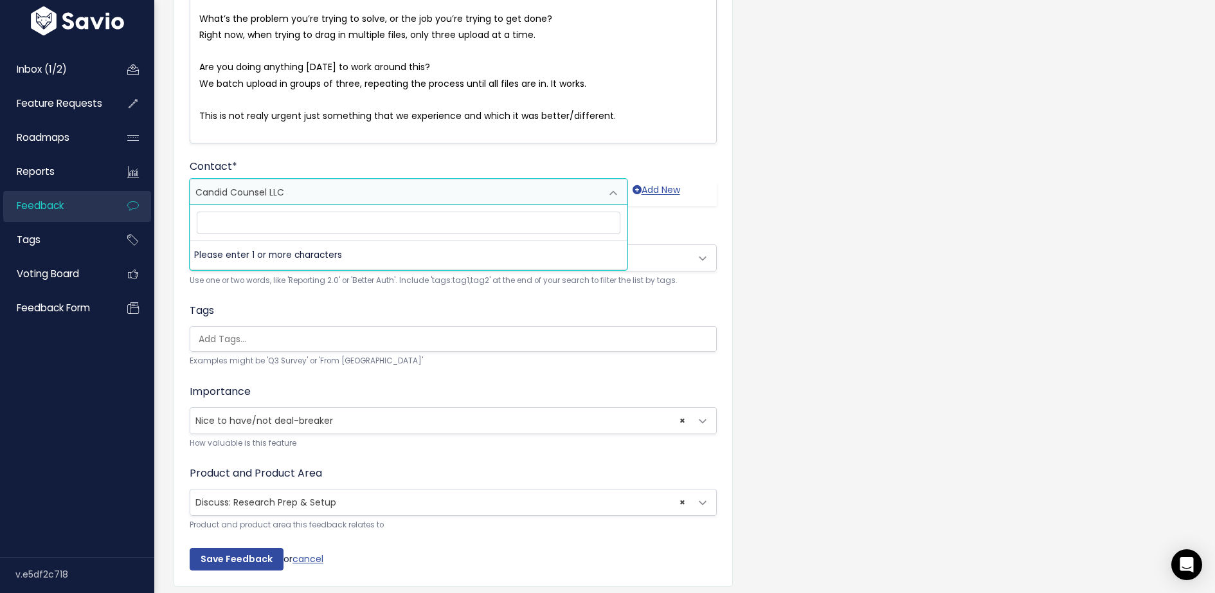
scroll to position [246, 0]
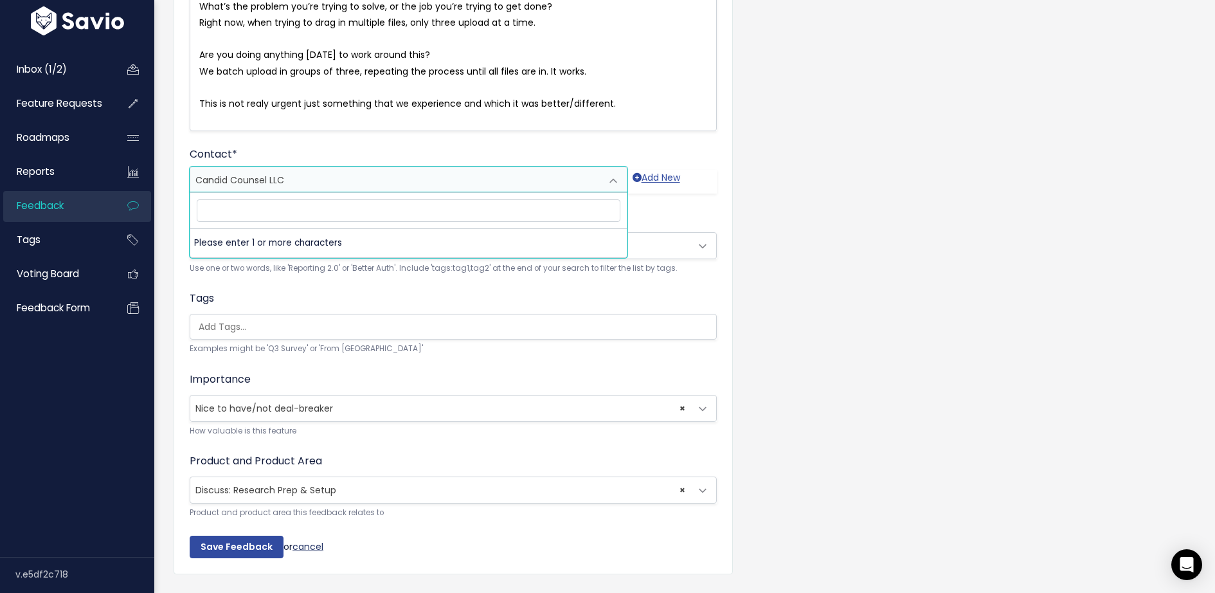
click at [307, 539] on link "cancel" at bounding box center [308, 545] width 31 height 13
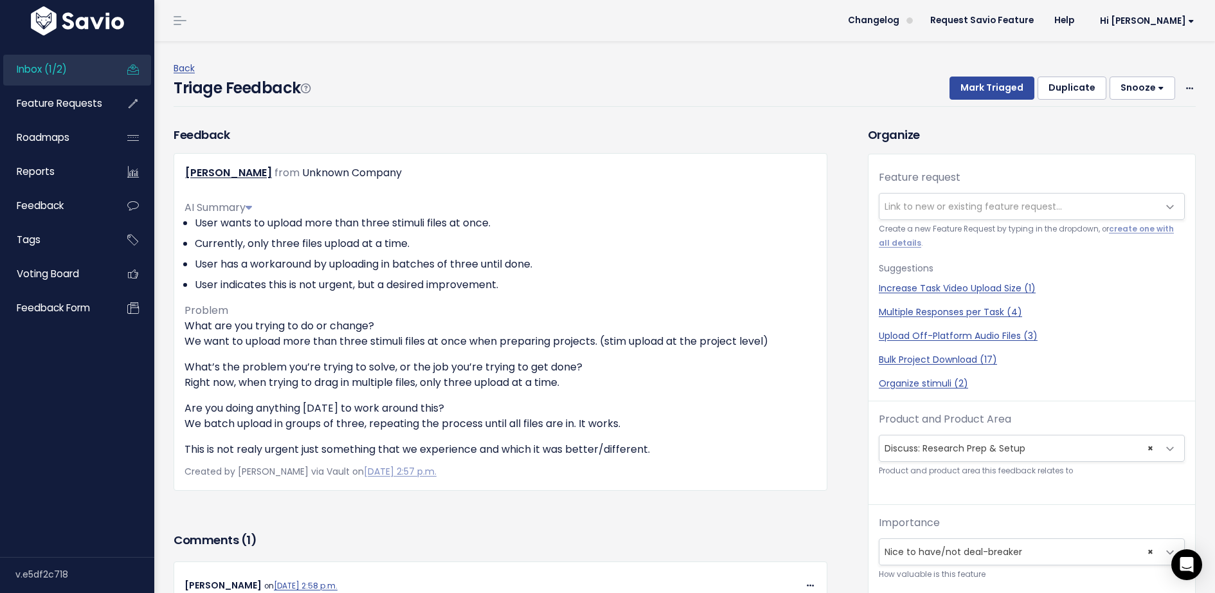
click at [1196, 89] on div "Back Triage Feedback Mark Triaged Duplicate Snooze 1 day 3 days 7 days 14 days …" at bounding box center [690, 83] width 1032 height 46
click at [1186, 89] on icon at bounding box center [1189, 89] width 7 height 8
click at [1135, 121] on link "Edit" at bounding box center [1138, 123] width 93 height 25
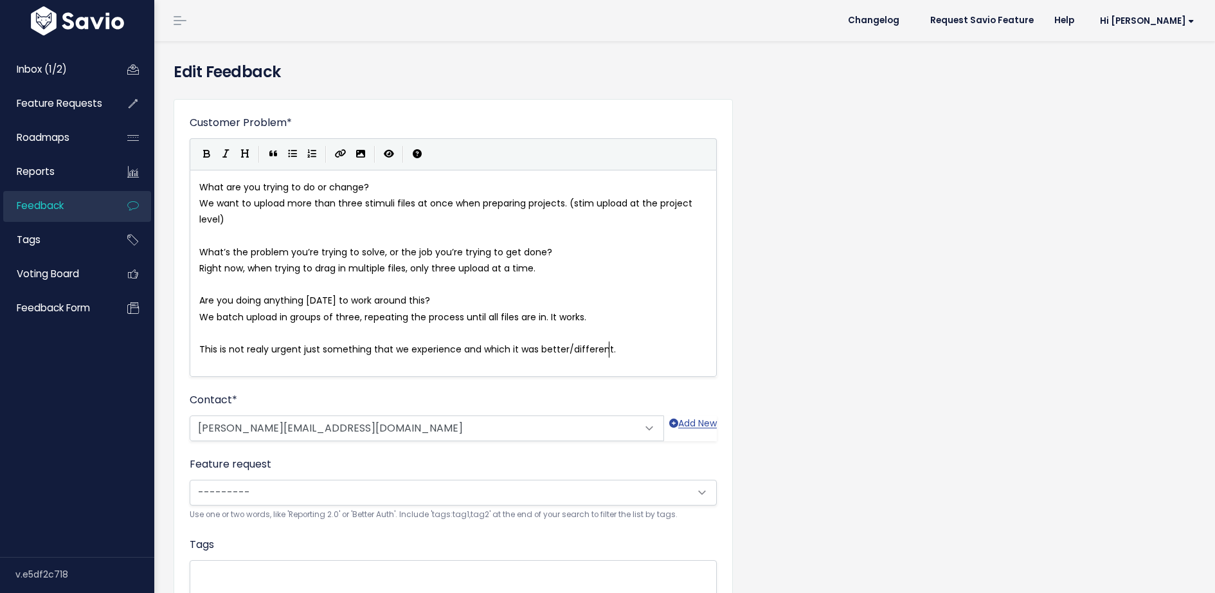
scroll to position [1, 0]
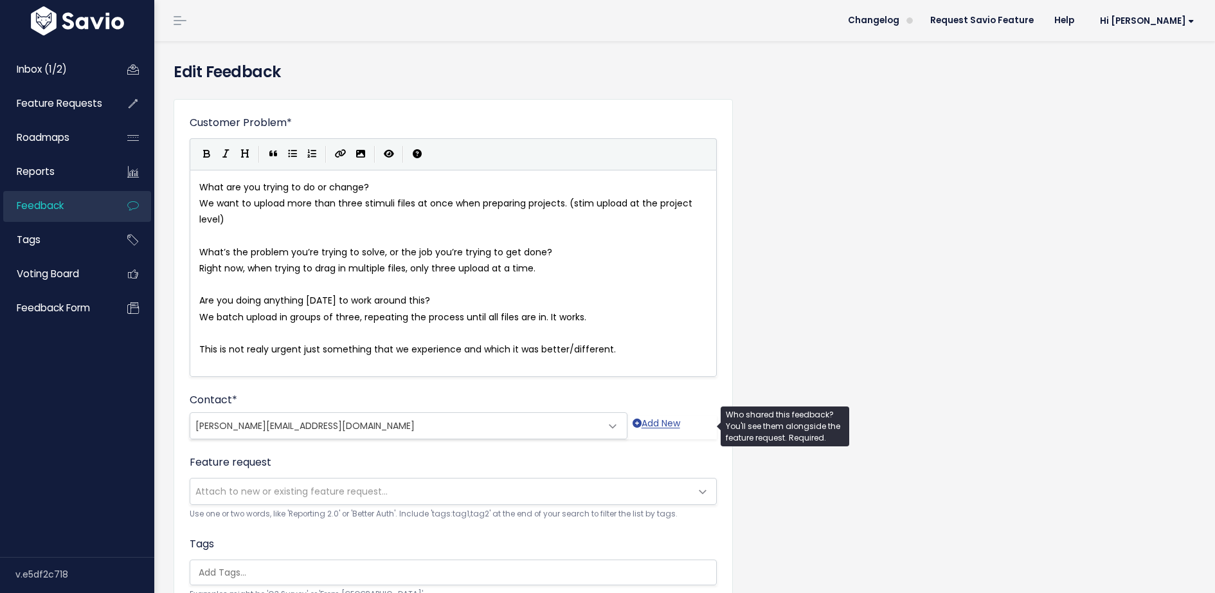
click at [404, 420] on span "giancarlo@candidcounsel.com" at bounding box center [395, 426] width 411 height 26
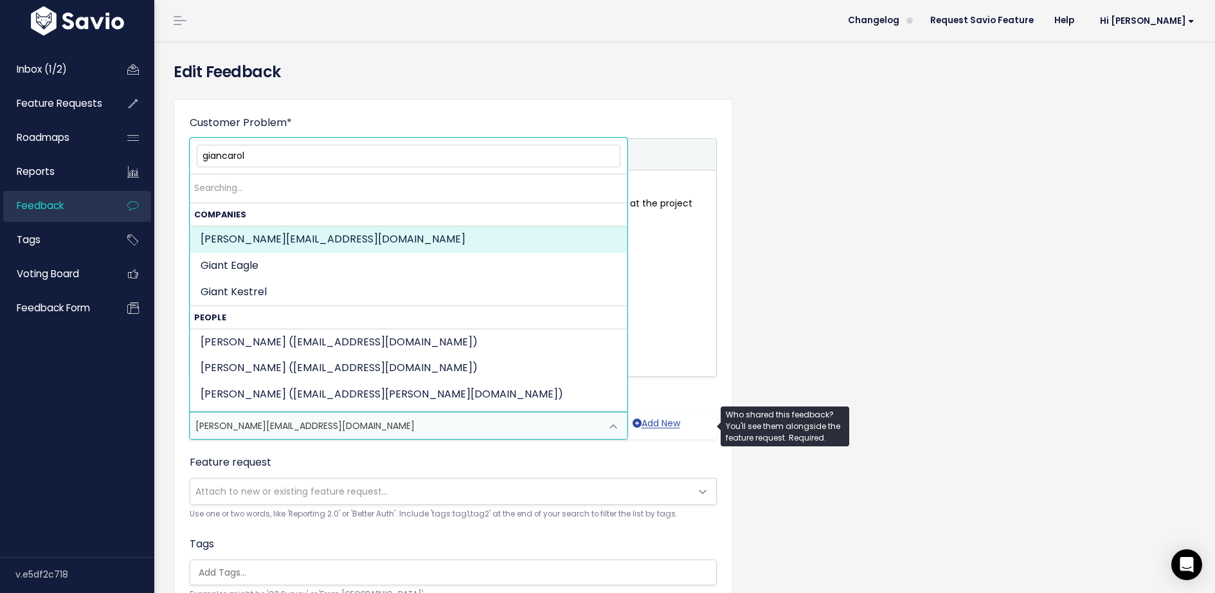
type input "giancarolo"
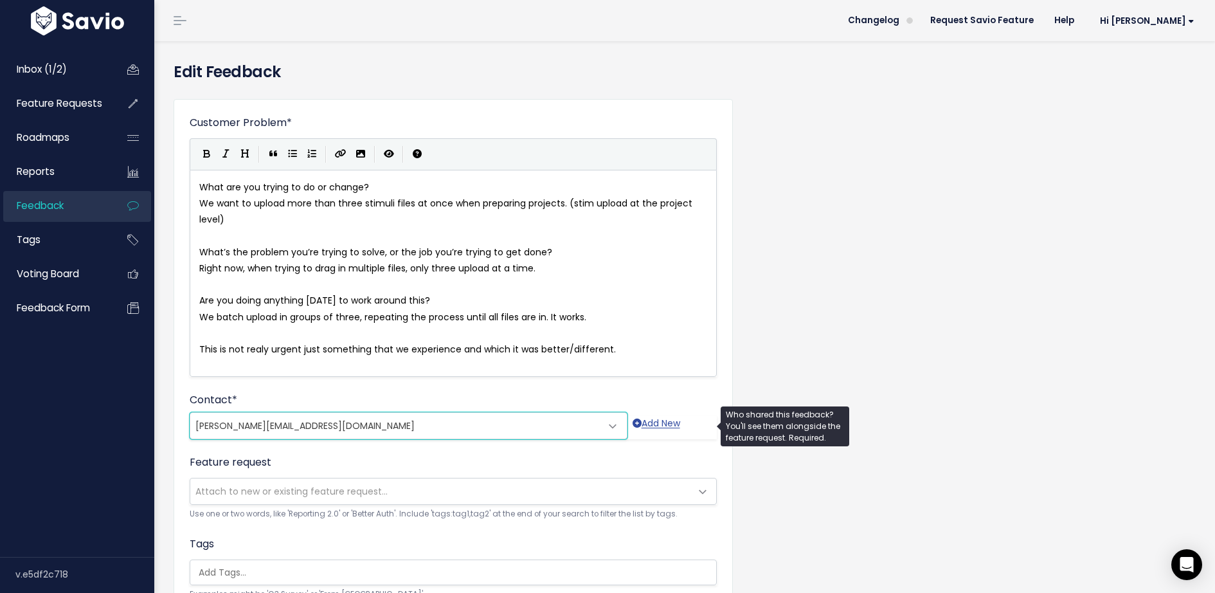
click at [356, 424] on span "[PERSON_NAME][EMAIL_ADDRESS][DOMAIN_NAME]" at bounding box center [395, 426] width 411 height 26
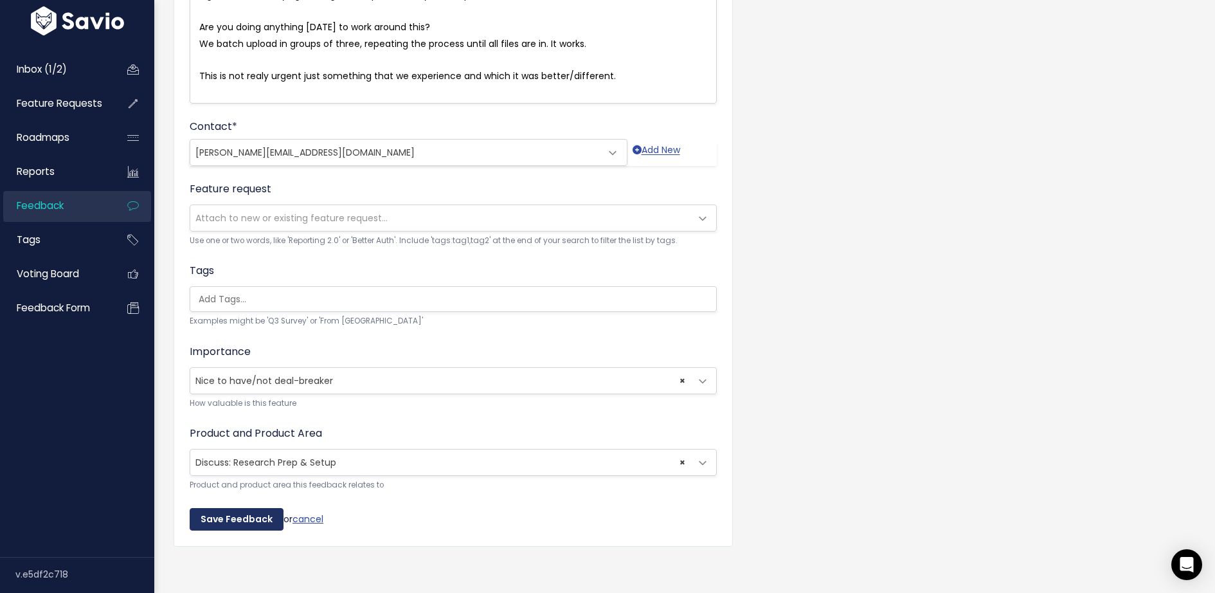
click at [248, 509] on input "Save Feedback" at bounding box center [237, 519] width 94 height 23
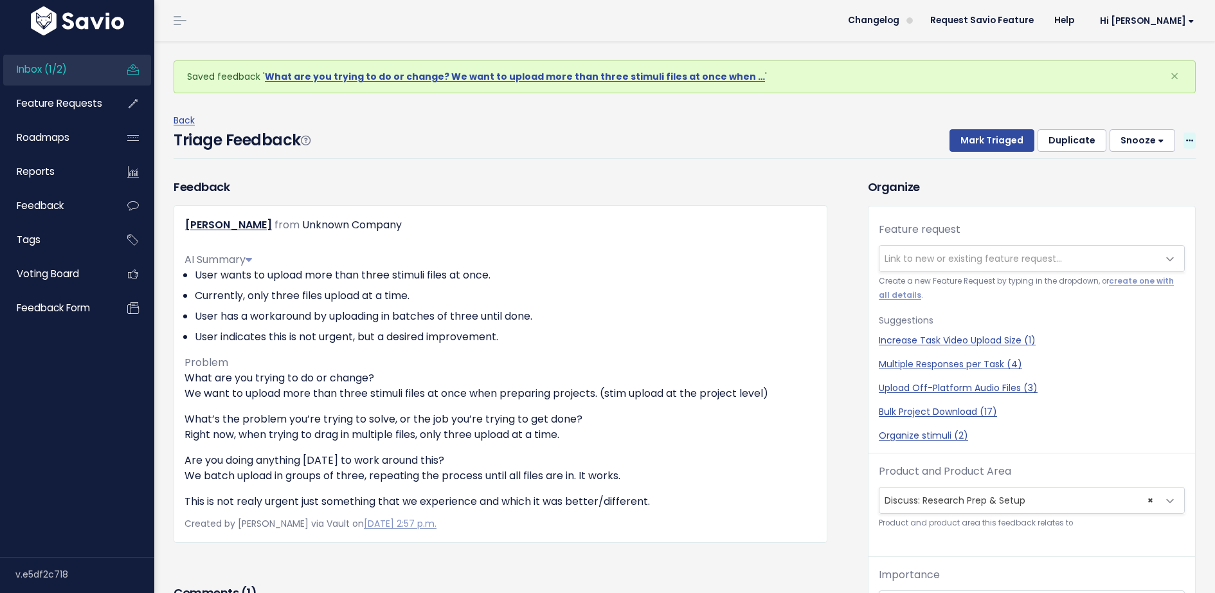
click at [1188, 141] on icon at bounding box center [1189, 141] width 7 height 8
click at [1122, 171] on link "Edit" at bounding box center [1138, 176] width 93 height 25
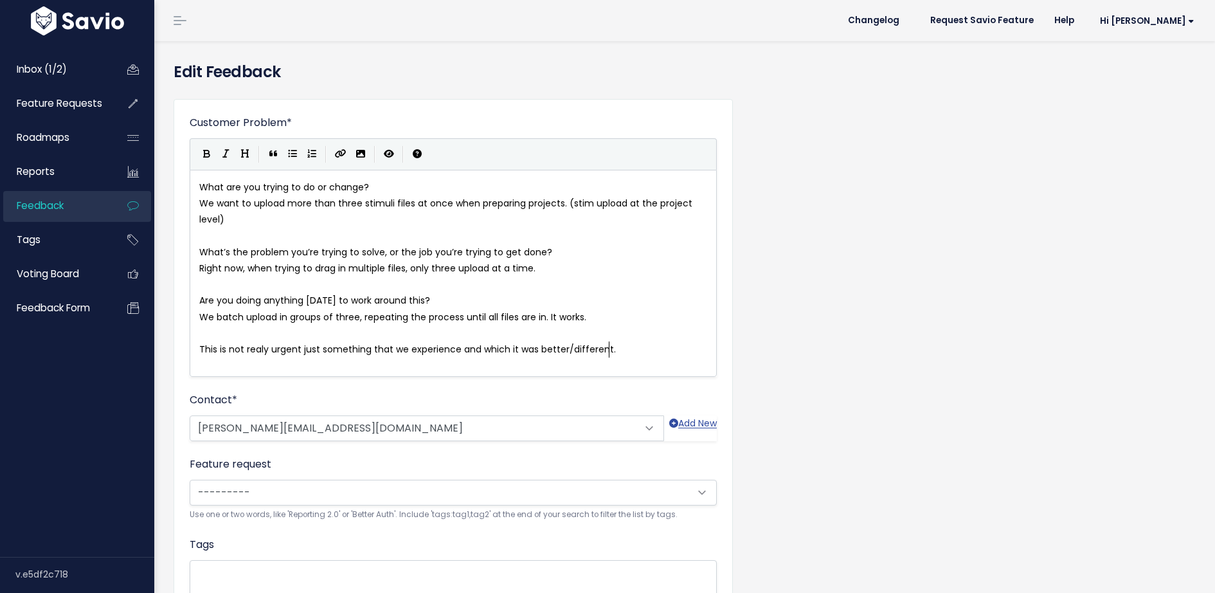
scroll to position [1, 0]
click at [245, 433] on span "[PERSON_NAME][EMAIL_ADDRESS][DOMAIN_NAME]" at bounding box center [395, 426] width 411 height 26
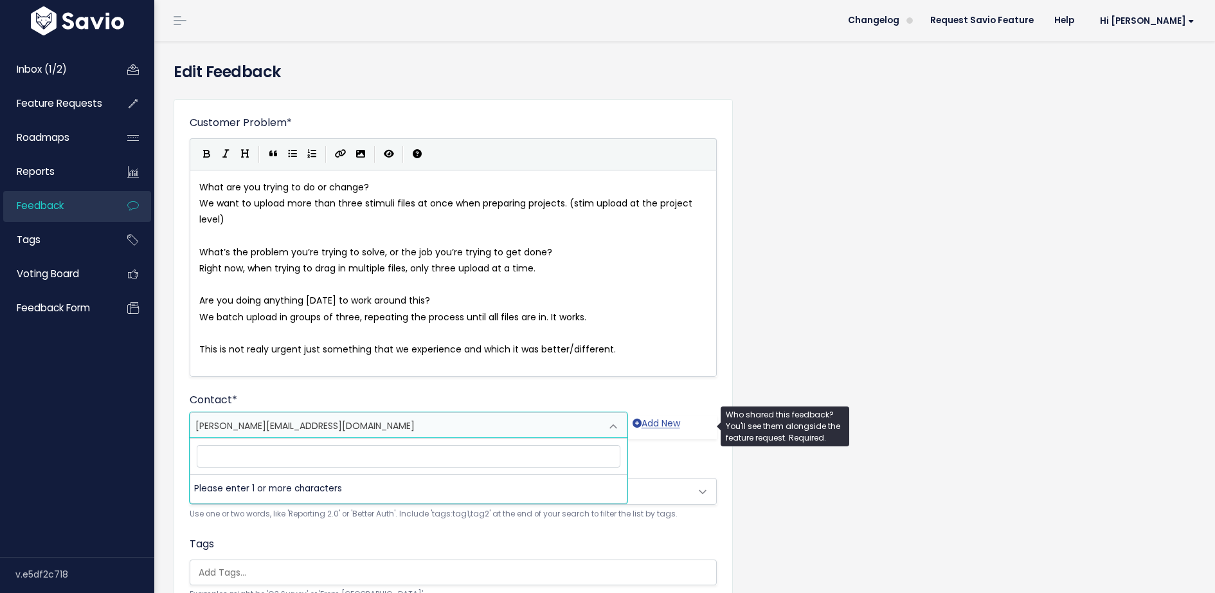
click at [319, 423] on span "[PERSON_NAME][EMAIL_ADDRESS][DOMAIN_NAME]" at bounding box center [304, 425] width 219 height 13
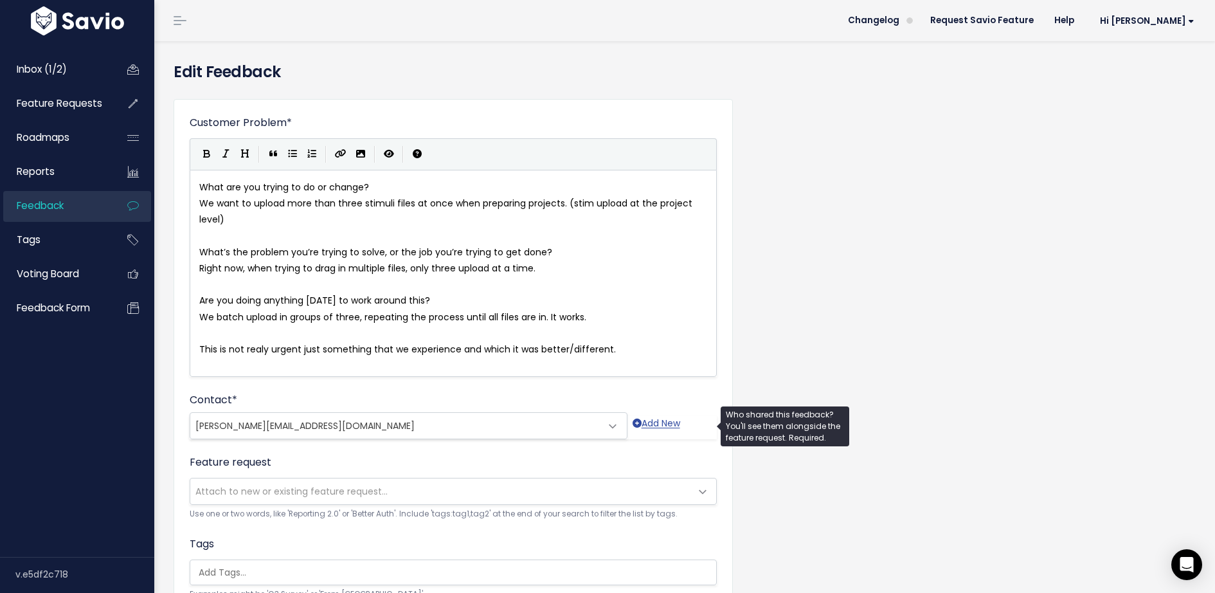
click at [348, 422] on span "[PERSON_NAME][EMAIL_ADDRESS][DOMAIN_NAME]" at bounding box center [395, 426] width 411 height 26
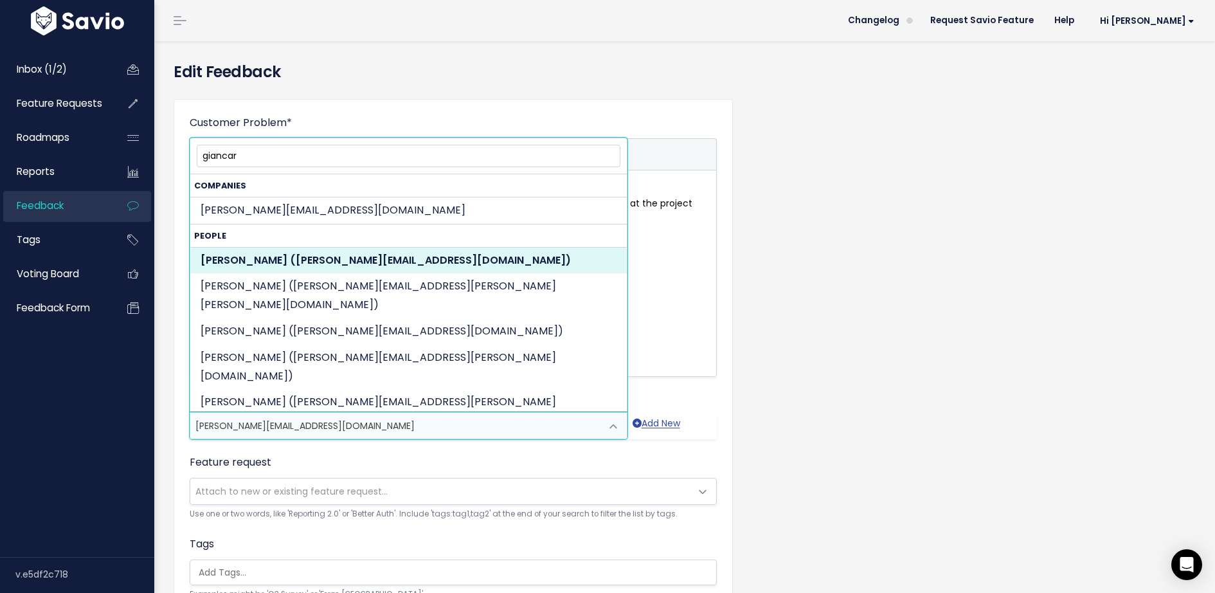
type input "giancar"
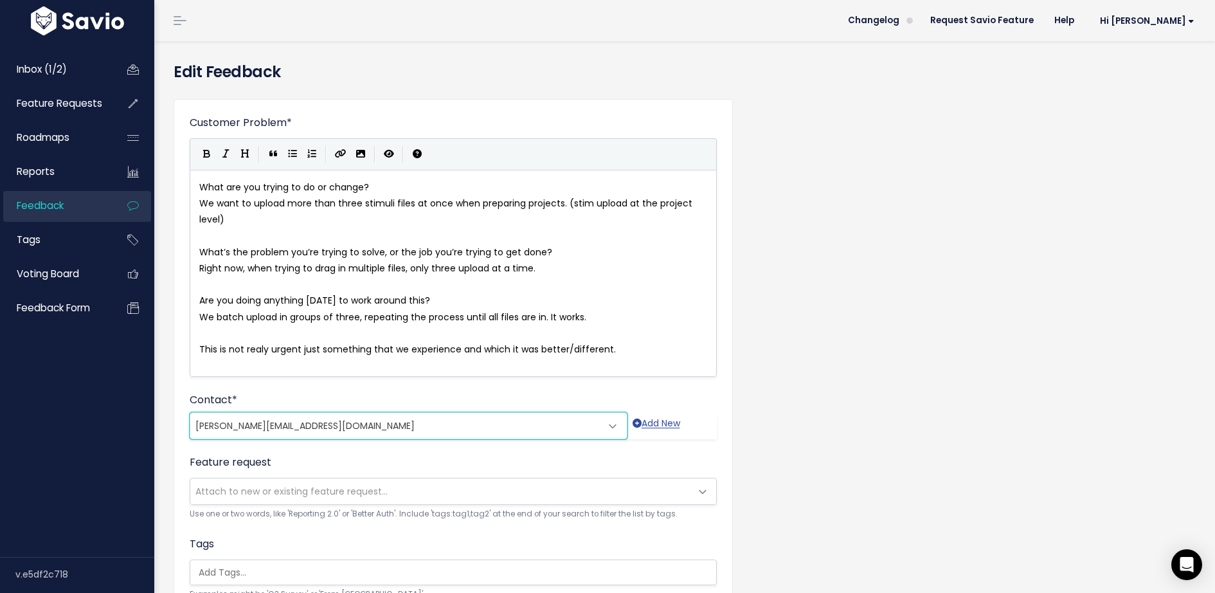
scroll to position [273, 0]
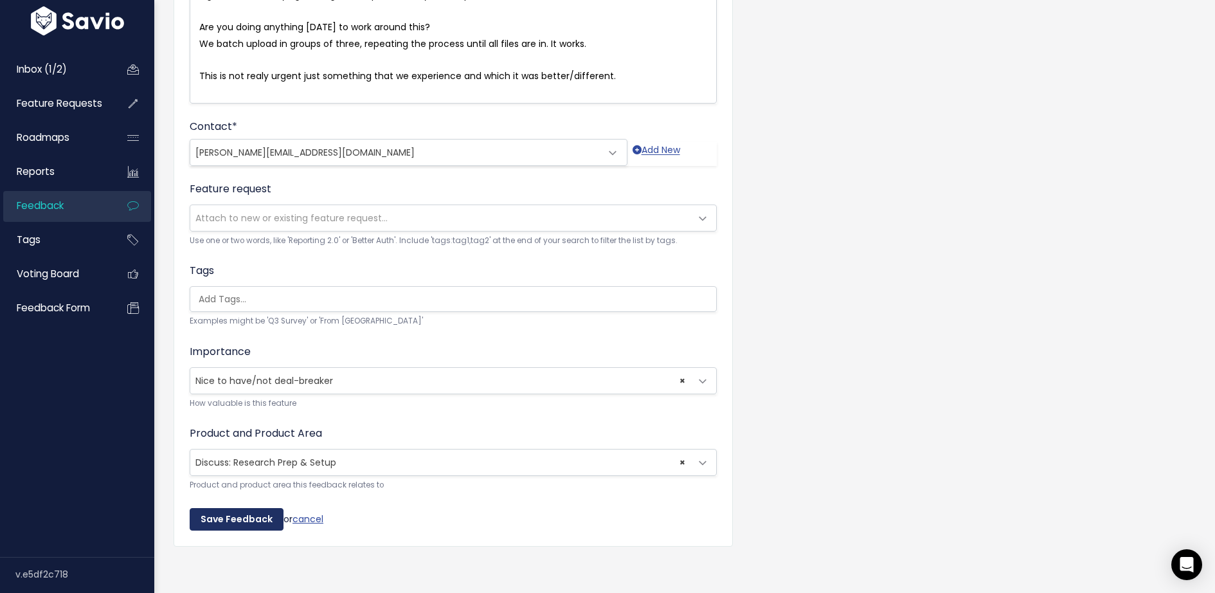
click at [213, 519] on input "Save Feedback" at bounding box center [237, 519] width 94 height 23
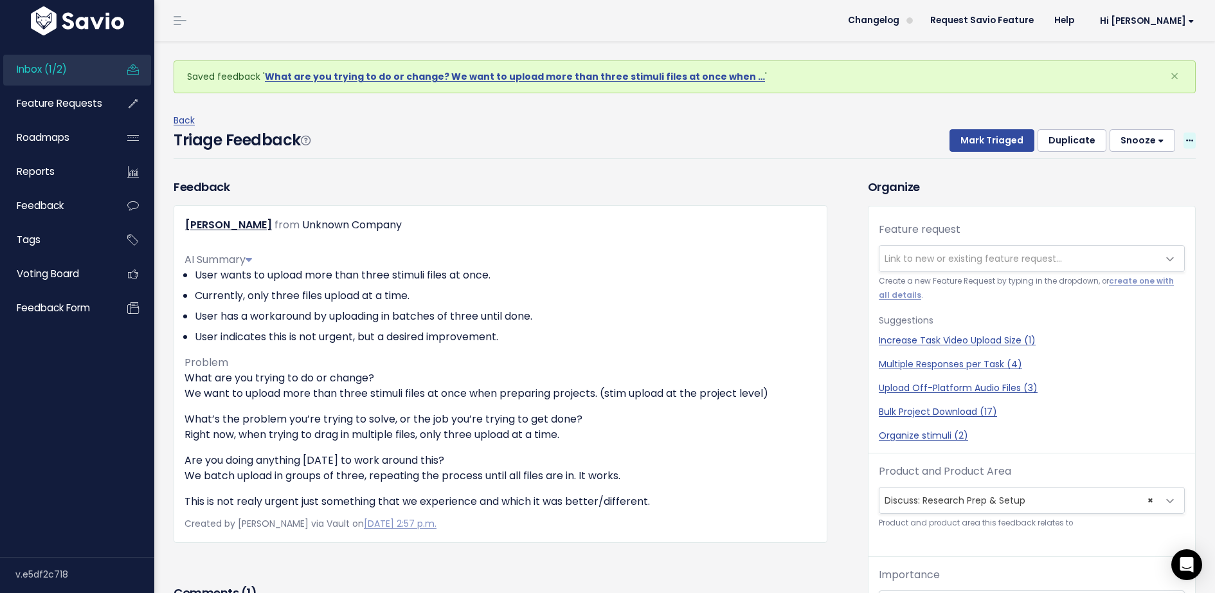
click at [1190, 141] on icon at bounding box center [1189, 141] width 7 height 8
click at [1148, 178] on link "Edit" at bounding box center [1138, 176] width 93 height 25
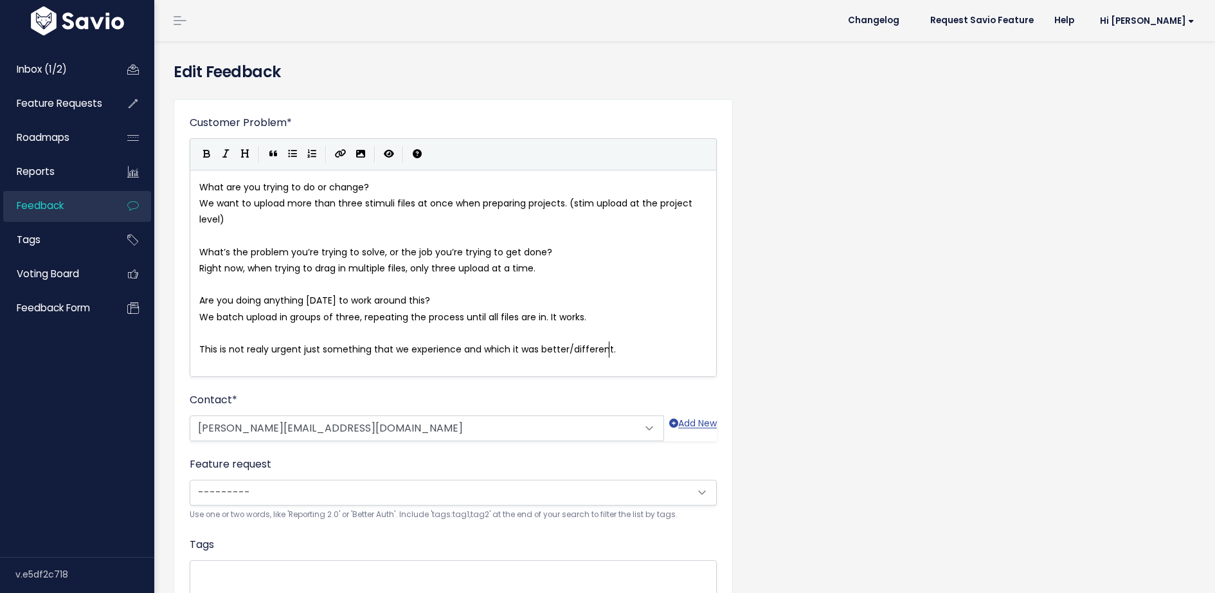
scroll to position [1, 0]
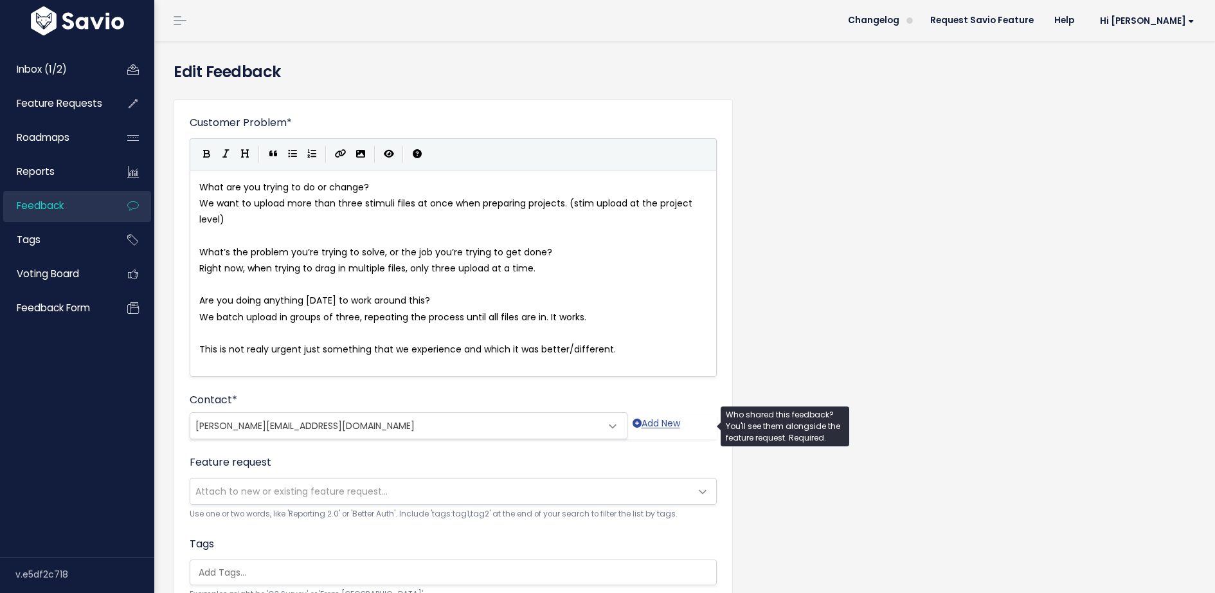
click at [282, 413] on span "[PERSON_NAME][EMAIL_ADDRESS][DOMAIN_NAME]" at bounding box center [395, 426] width 411 height 26
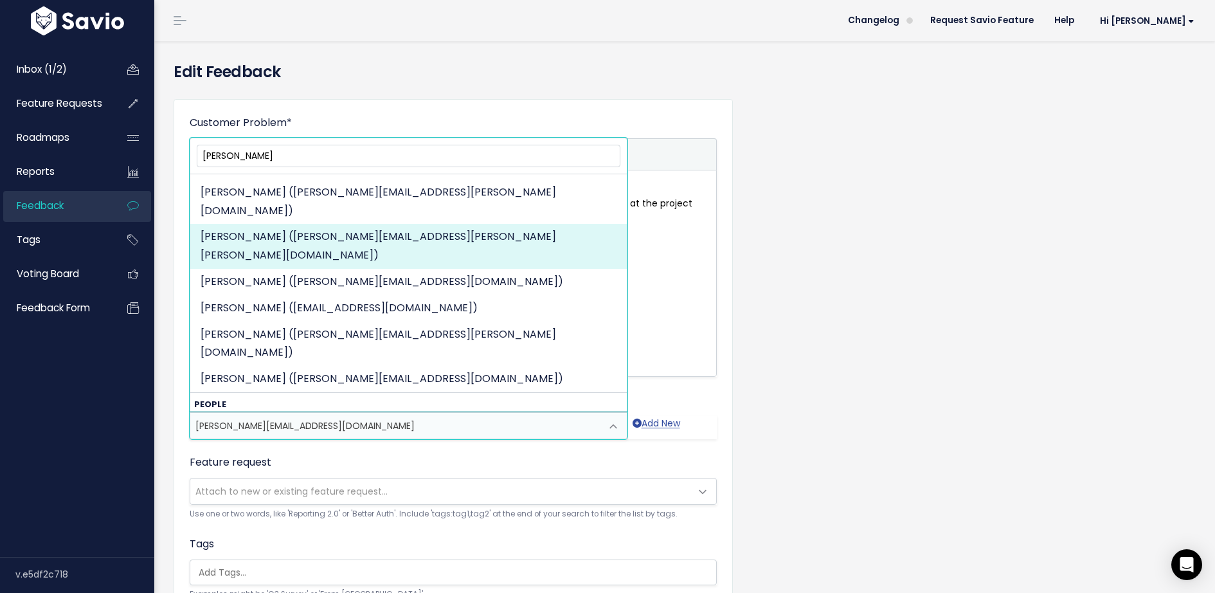
scroll to position [166, 0]
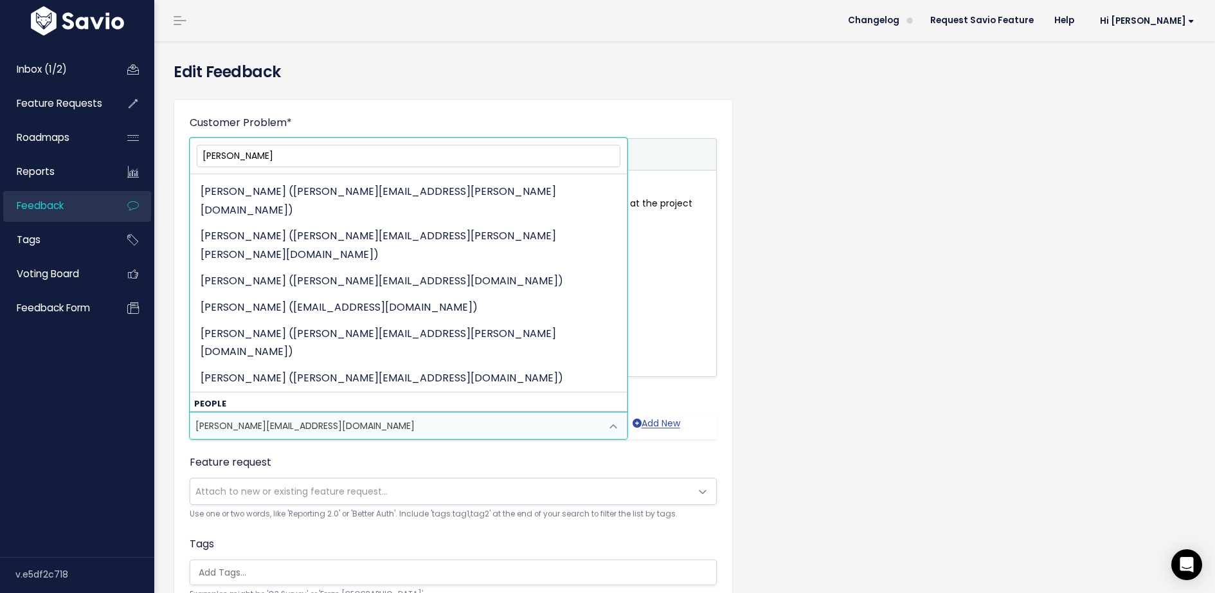
type input "giancarl"
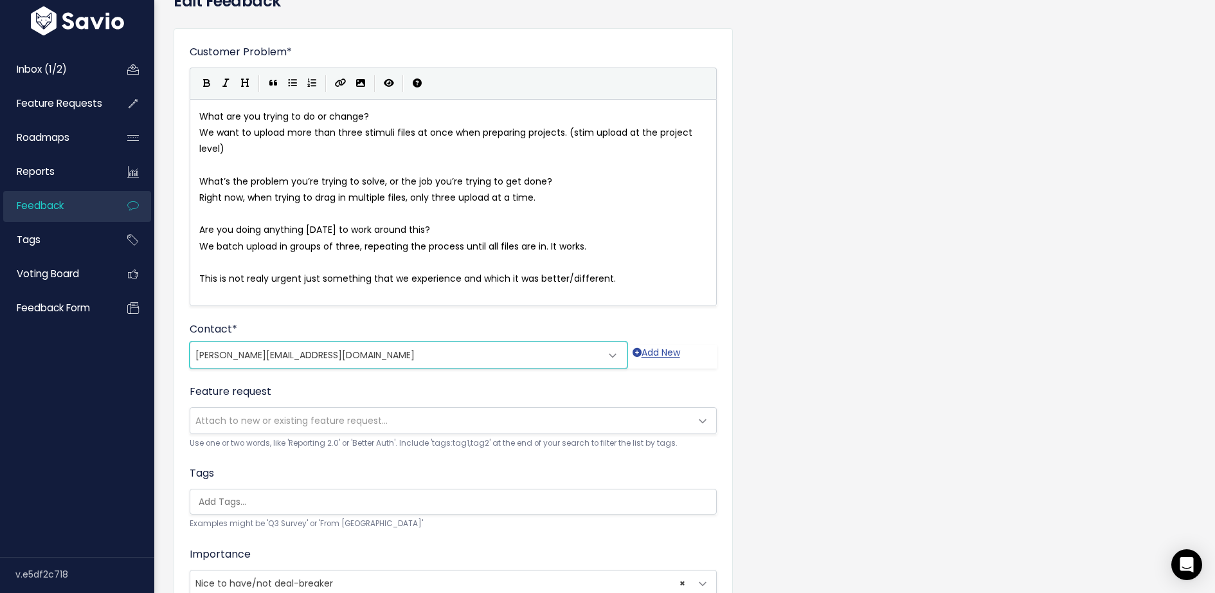
scroll to position [273, 0]
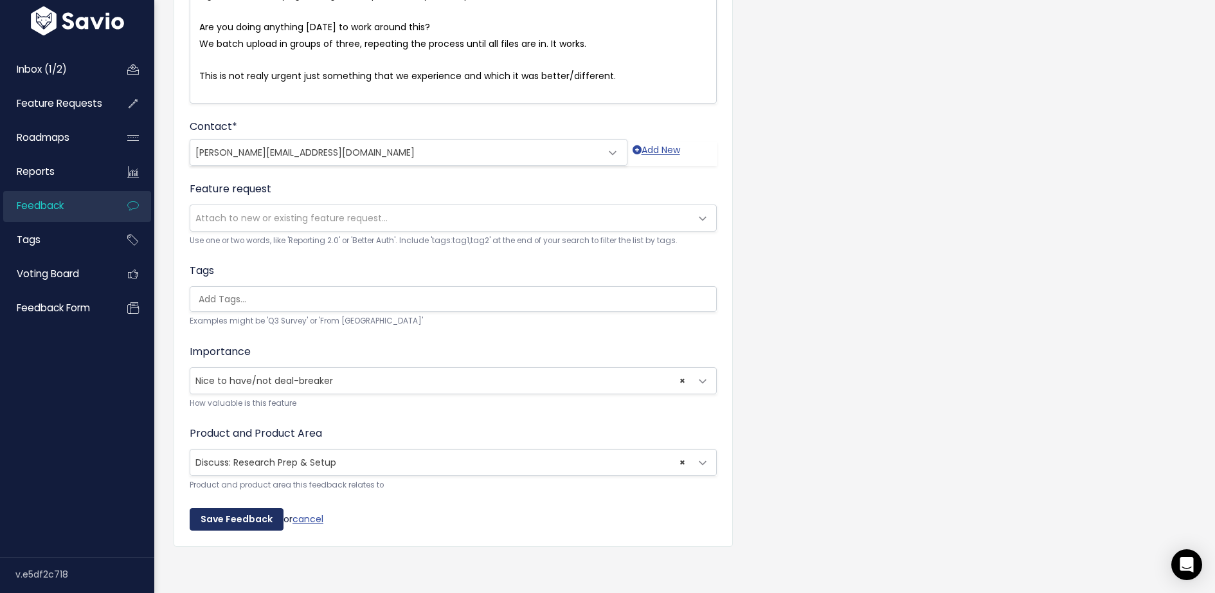
click at [258, 519] on input "Save Feedback" at bounding box center [237, 519] width 94 height 23
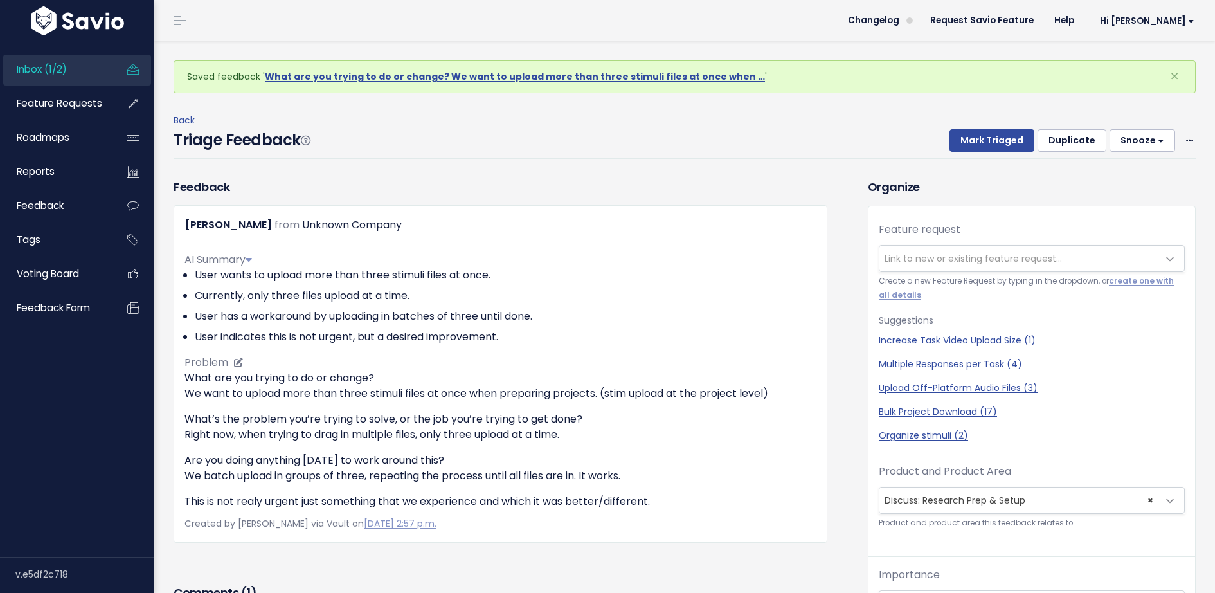
scroll to position [42, 0]
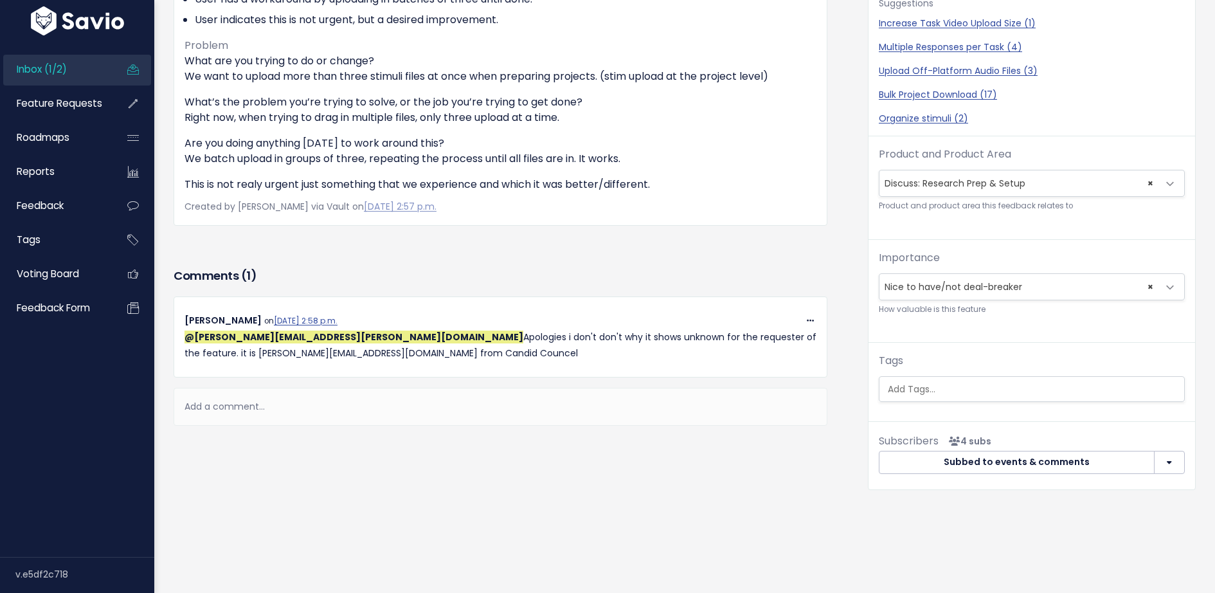
click at [262, 398] on div "Add a comment..." at bounding box center [501, 407] width 654 height 38
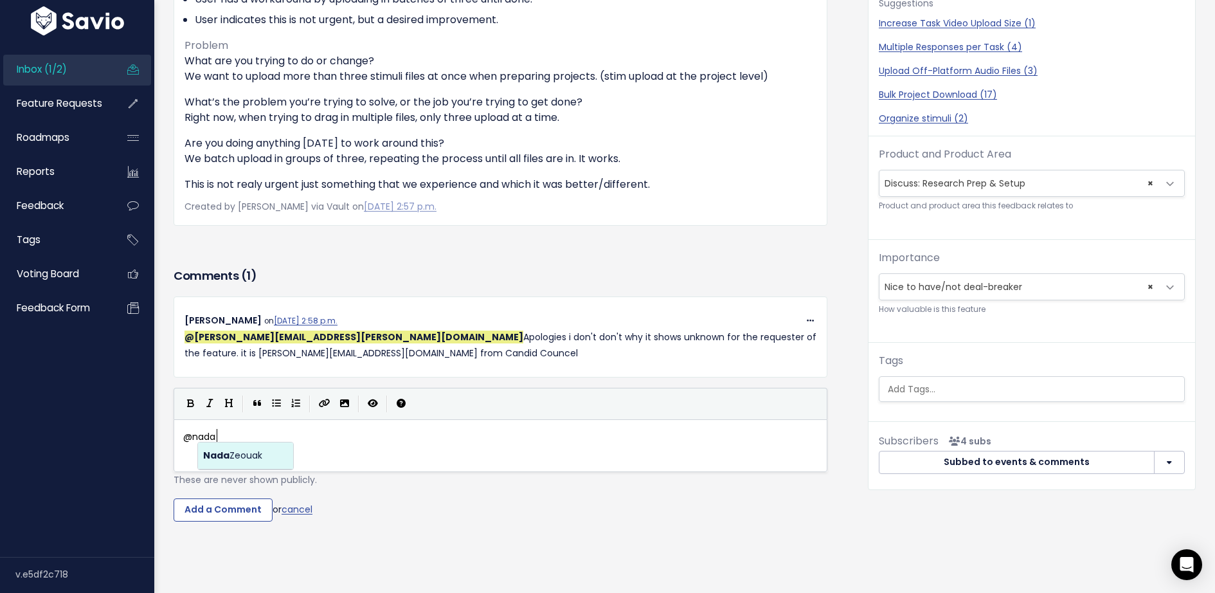
scroll to position [4, 32]
type textarea "@[EMAIL_ADDRESS][DOMAIN_NAME] ,so"
type textarea "so"
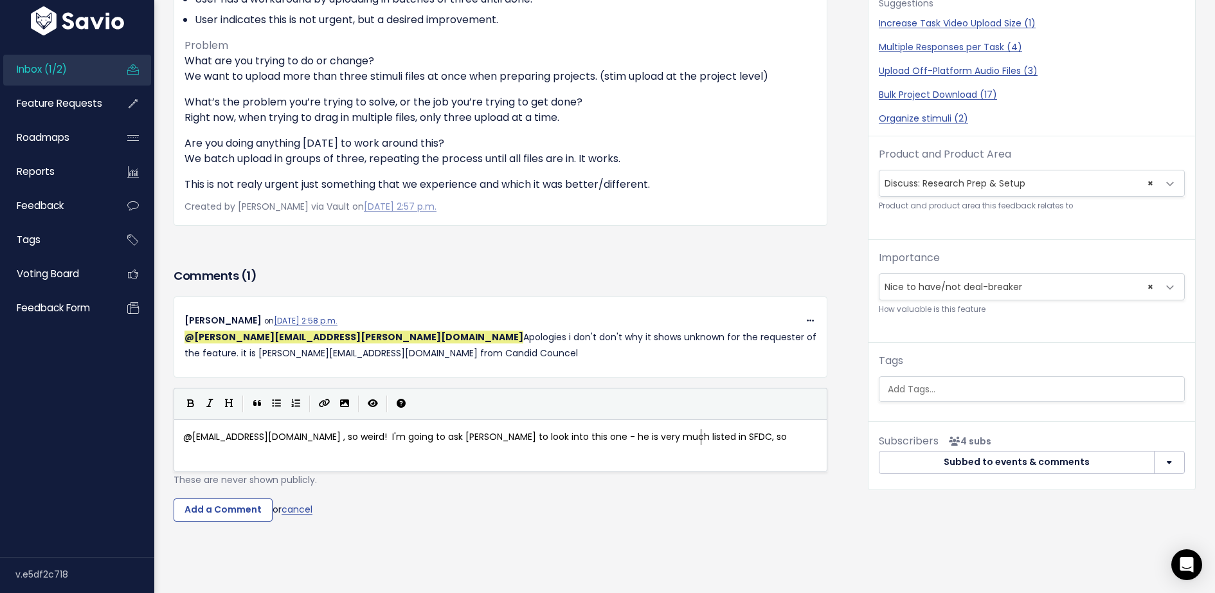
type textarea "so weird! I'm going to ask [PERSON_NAME] to look into this one - he is very muc…"
type textarea "I don't see why it's o"
type textarea "not connecting."
click at [244, 500] on input "Add a Comment" at bounding box center [223, 509] width 99 height 23
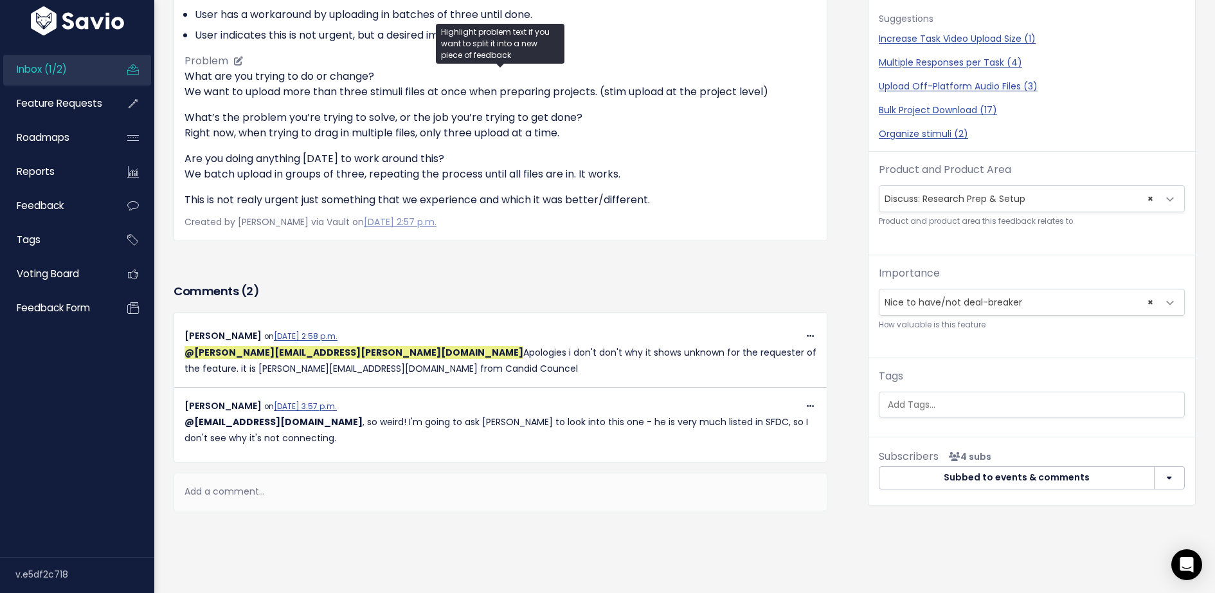
scroll to position [0, 0]
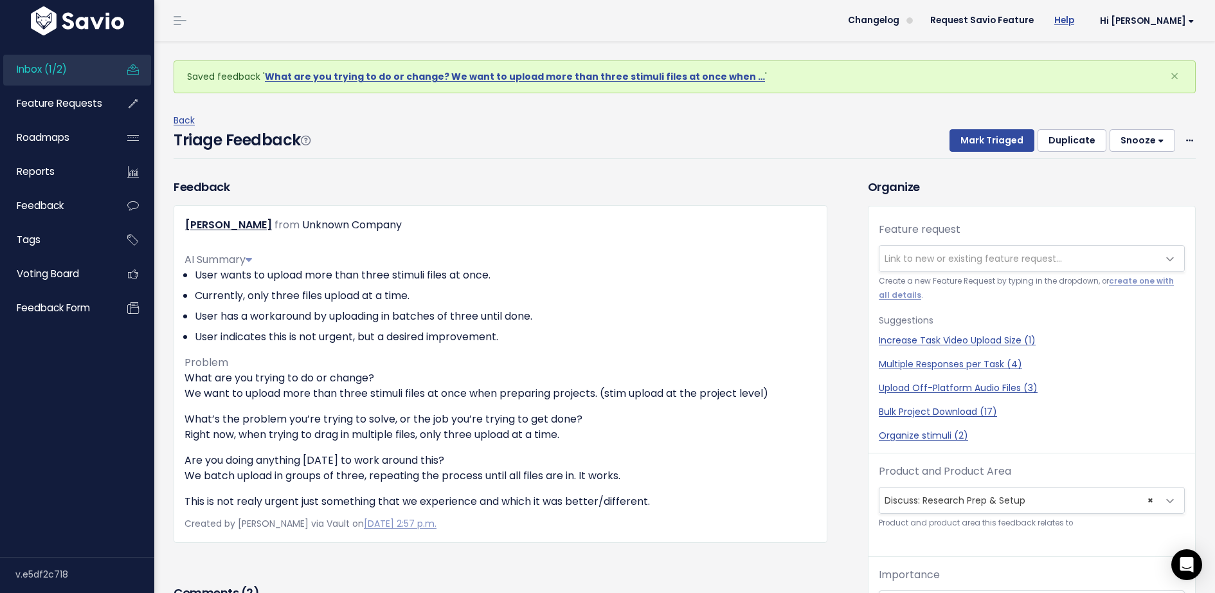
click at [1085, 26] on link "Help" at bounding box center [1064, 20] width 41 height 19
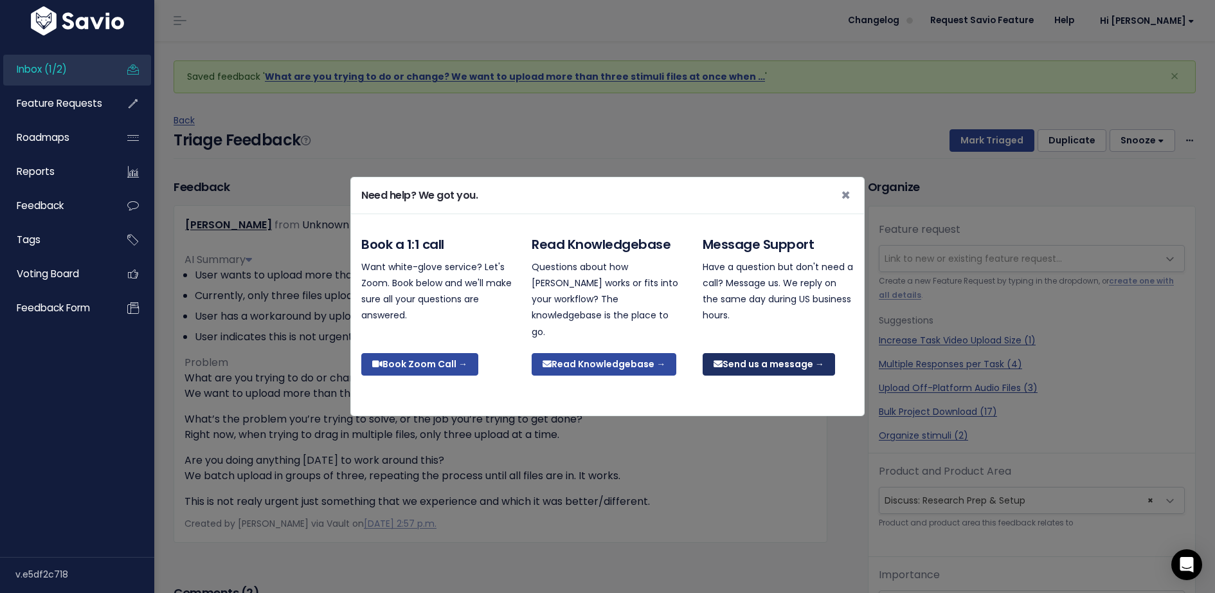
click at [748, 359] on link "Send us a message →" at bounding box center [769, 364] width 132 height 23
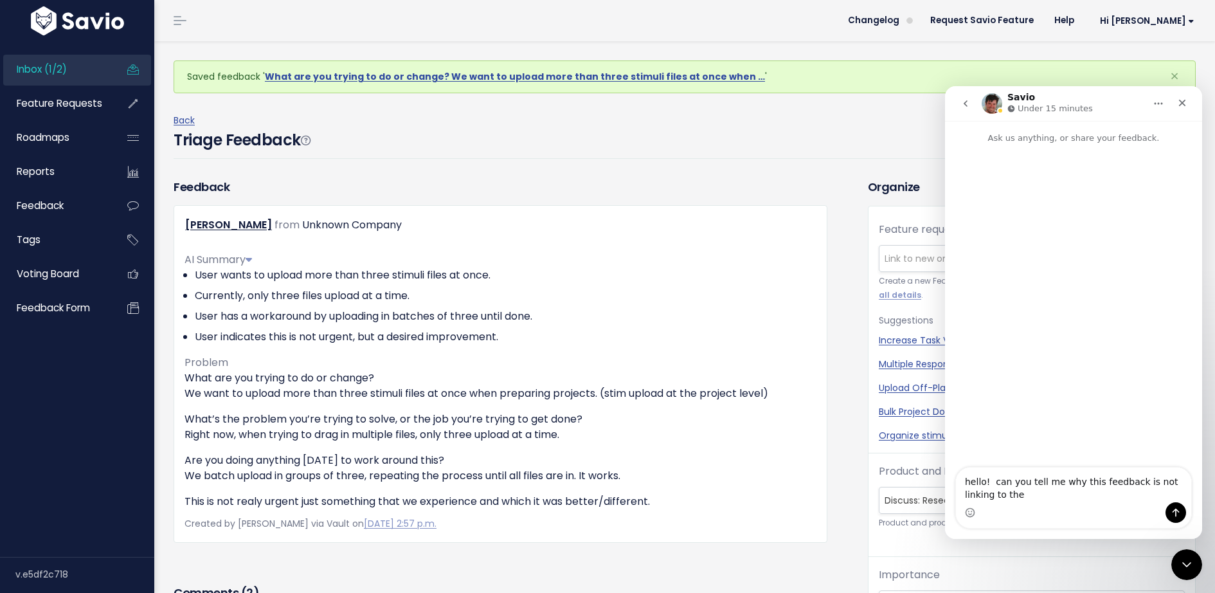
drag, startPoint x: 1110, startPoint y: 498, endPoint x: 1079, endPoint y: 481, distance: 36.0
click at [1079, 481] on textarea "hello! can you tell me why this feedback is not linking to the" at bounding box center [1073, 484] width 235 height 35
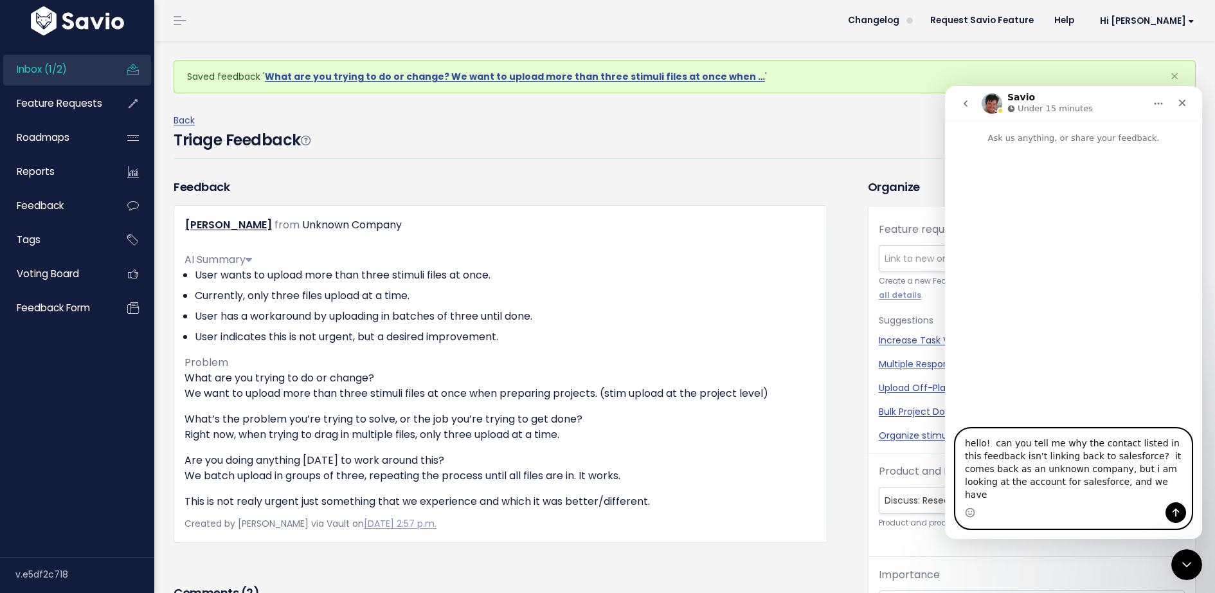
paste textarea "[PERSON_NAME][EMAIL_ADDRESS][DOMAIN_NAME]"
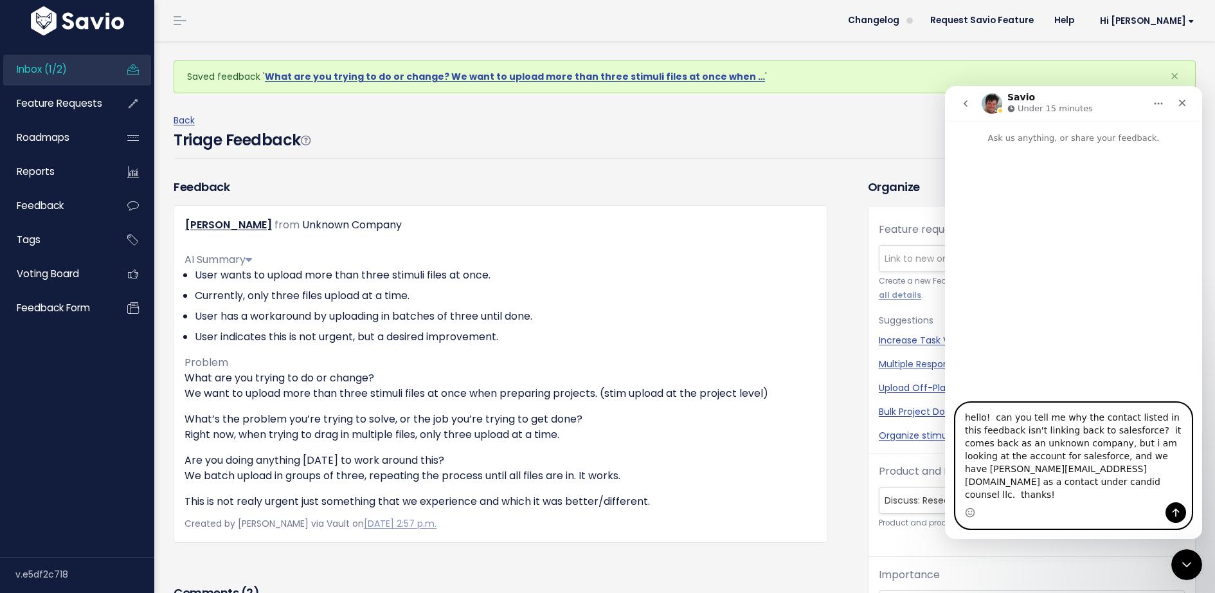
click at [1128, 495] on textarea "hello! can you tell me why the contact listed in this feedback isn't linking ba…" at bounding box center [1073, 452] width 235 height 99
paste textarea "[URL][DOMAIN_NAME]"
type textarea "hello! can you tell me why the contact listed in this feedback isn't linking ba…"
click at [1180, 509] on icon "Send a message…" at bounding box center [1176, 512] width 10 height 10
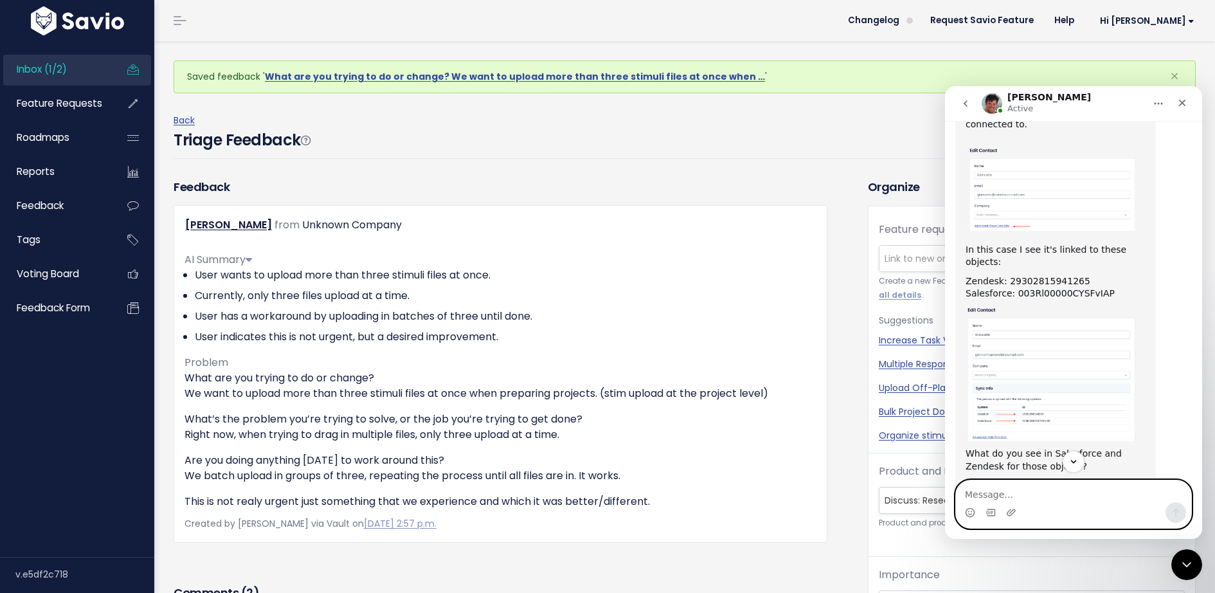
scroll to position [302, 0]
